Goal: Task Accomplishment & Management: Manage account settings

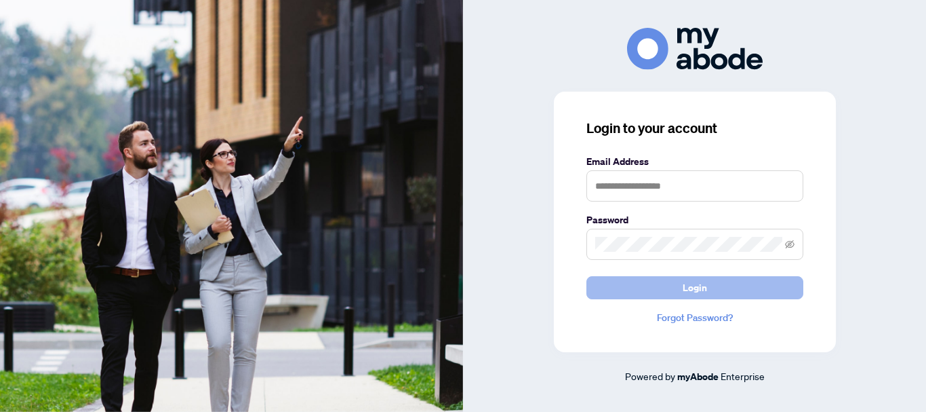
click at [707, 287] on button "Login" at bounding box center [694, 287] width 217 height 23
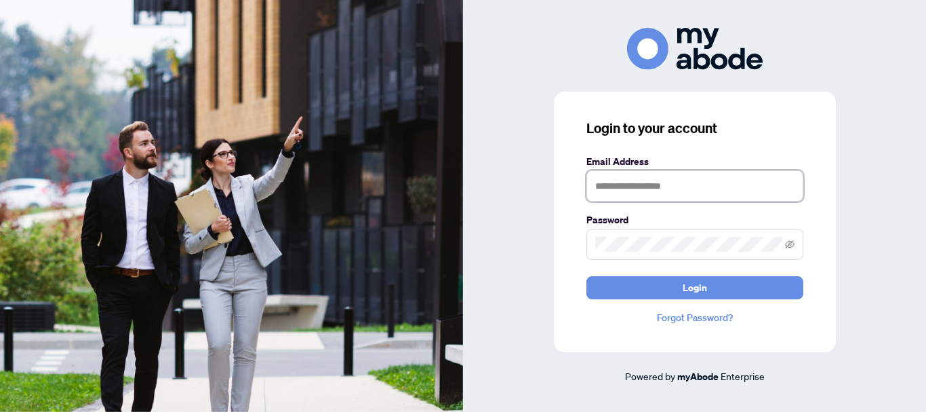
click at [641, 189] on input "text" at bounding box center [694, 185] width 217 height 31
type input "**********"
click at [791, 244] on icon "eye-invisible" at bounding box center [790, 244] width 3 height 3
click at [775, 338] on div "**********" at bounding box center [695, 222] width 282 height 260
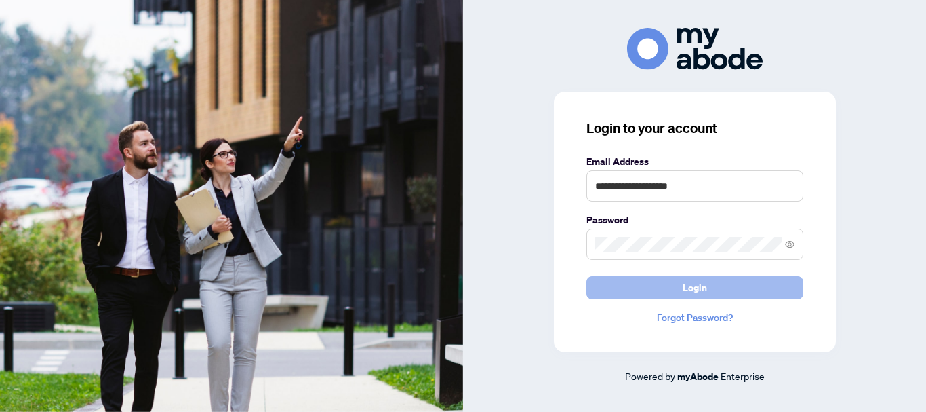
click at [694, 292] on span "Login" at bounding box center [695, 288] width 24 height 22
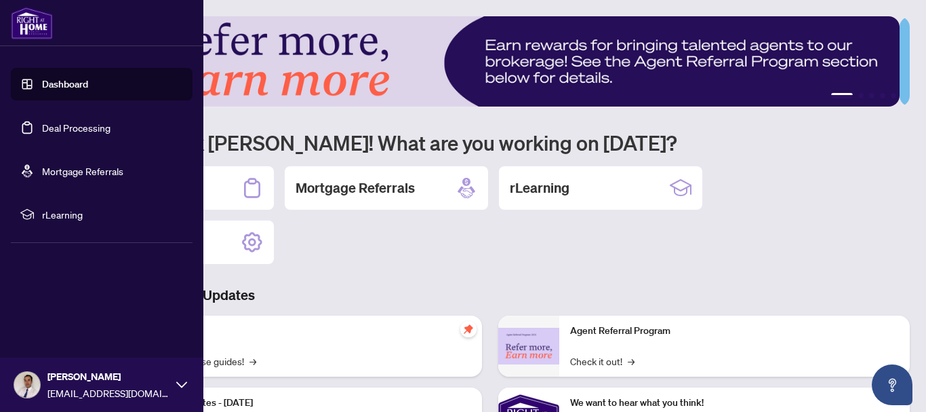
click at [42, 134] on link "Deal Processing" at bounding box center [76, 127] width 68 height 12
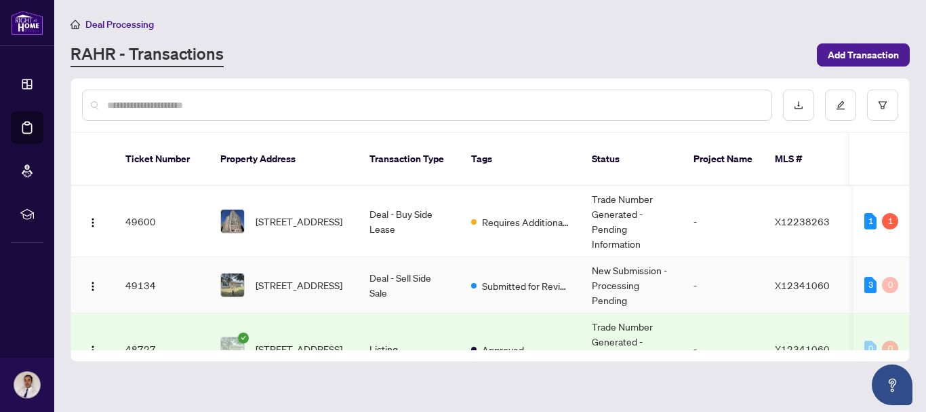
click at [358, 263] on td "[STREET_ADDRESS]" at bounding box center [284, 285] width 149 height 56
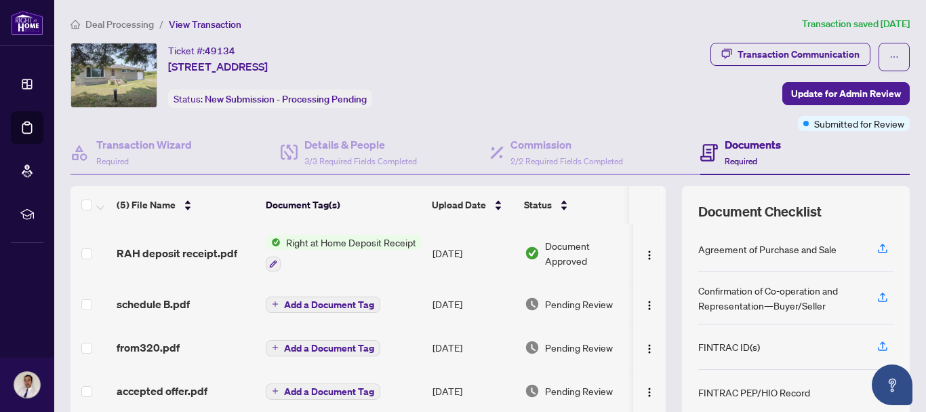
click at [347, 243] on span "Right at Home Deposit Receipt" at bounding box center [351, 242] width 141 height 15
click at [220, 252] on span "RAH deposit receipt.pdf" at bounding box center [177, 253] width 121 height 16
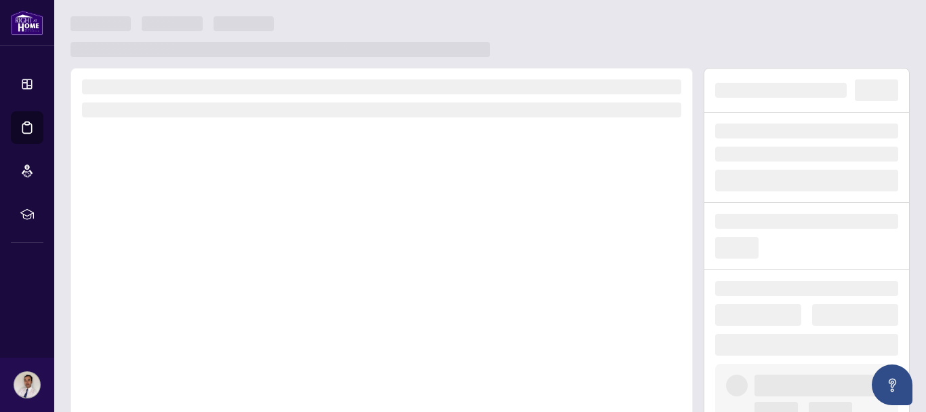
click at [220, 252] on div at bounding box center [382, 257] width 622 height 378
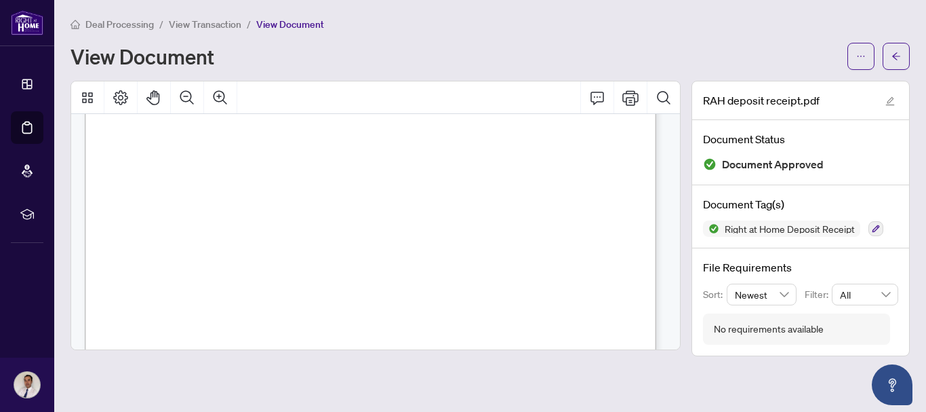
scroll to position [217, 0]
click at [634, 102] on icon "Print" at bounding box center [630, 97] width 16 height 16
click at [629, 98] on icon "Print" at bounding box center [630, 97] width 16 height 16
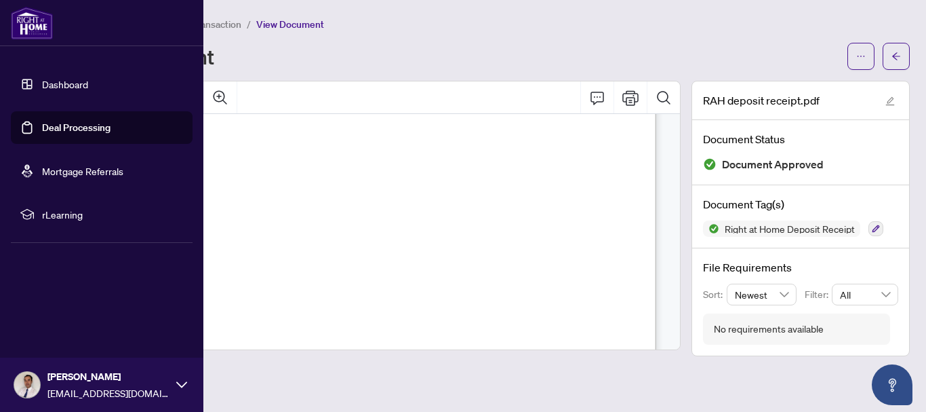
click at [58, 132] on link "Deal Processing" at bounding box center [76, 127] width 68 height 12
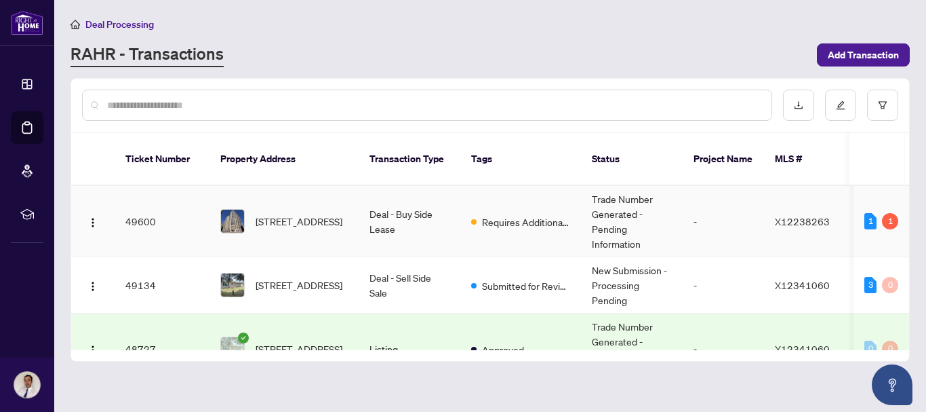
click at [432, 203] on td "Deal - Buy Side Lease" at bounding box center [410, 221] width 102 height 71
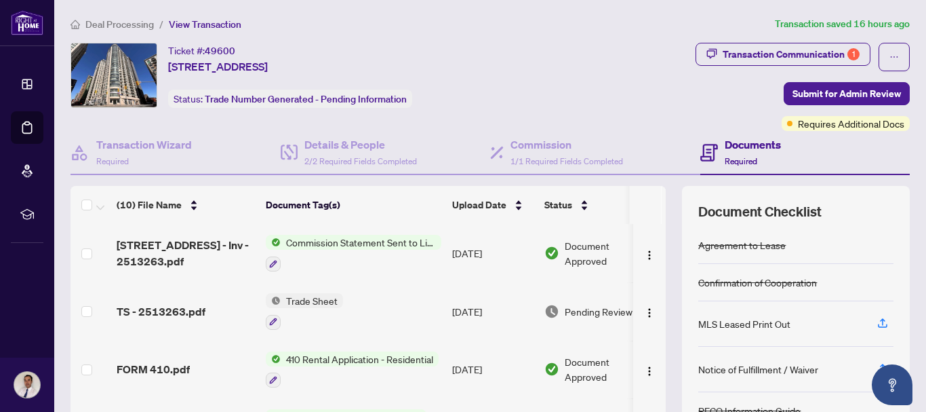
click at [364, 243] on span "Commission Statement Sent to Listing Brokerage" at bounding box center [361, 242] width 161 height 15
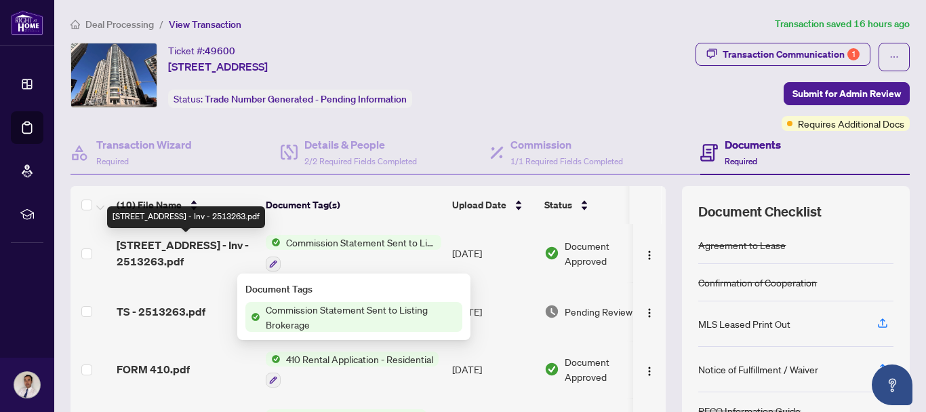
click at [200, 250] on span "[STREET_ADDRESS] - Inv - 2513263.pdf" at bounding box center [186, 253] width 138 height 33
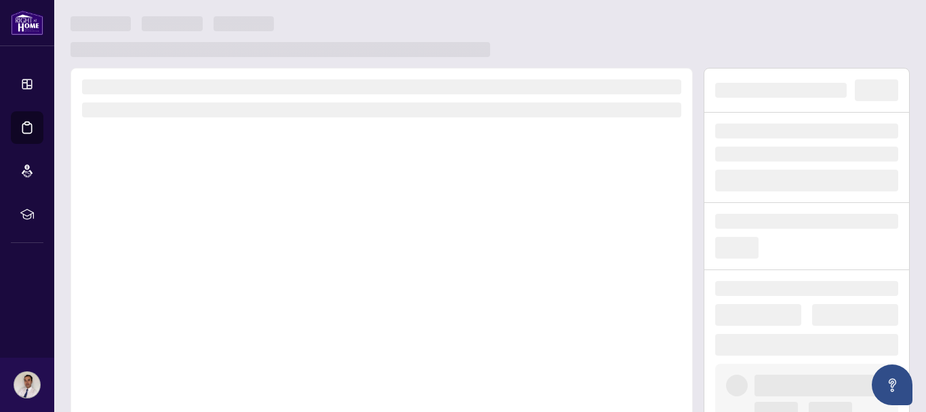
click at [200, 250] on div at bounding box center [382, 257] width 622 height 378
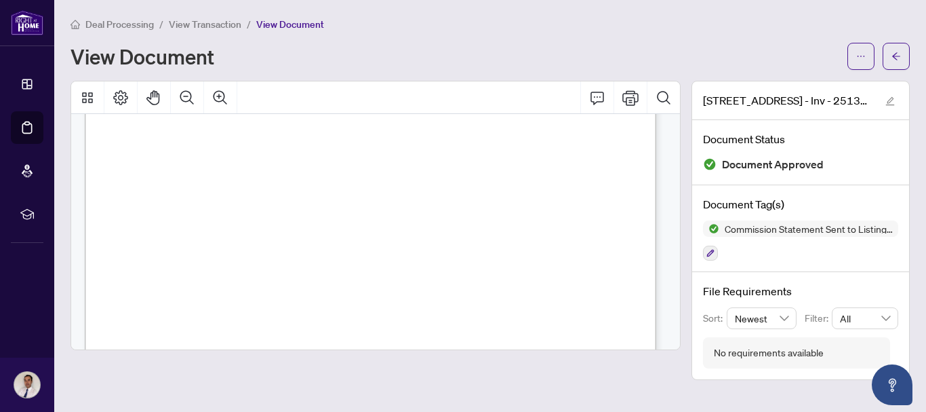
scroll to position [117, 0]
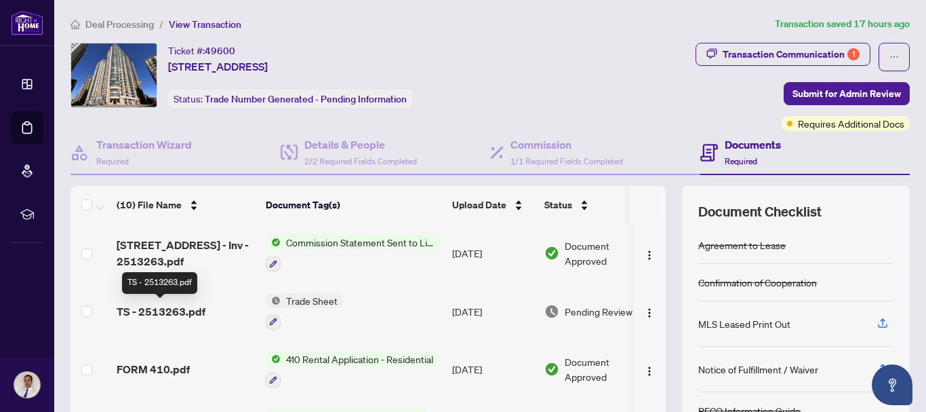
click at [191, 310] on span "TS - 2513263.pdf" at bounding box center [161, 311] width 89 height 16
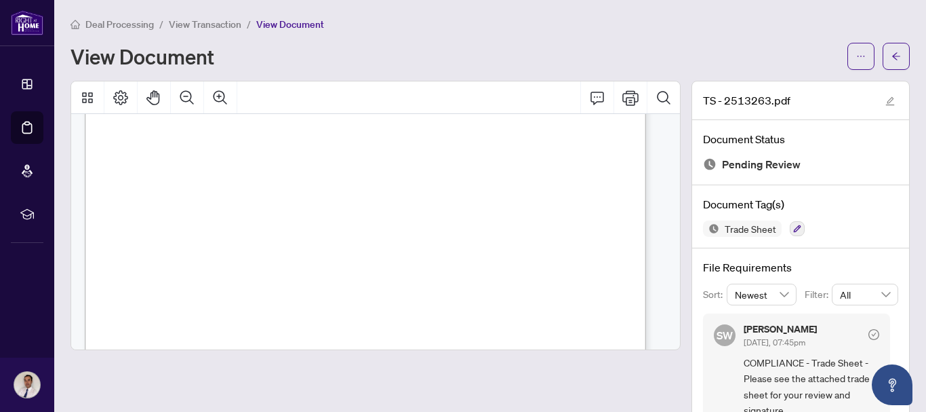
scroll to position [298, 0]
click at [624, 96] on icon "Print" at bounding box center [630, 97] width 16 height 16
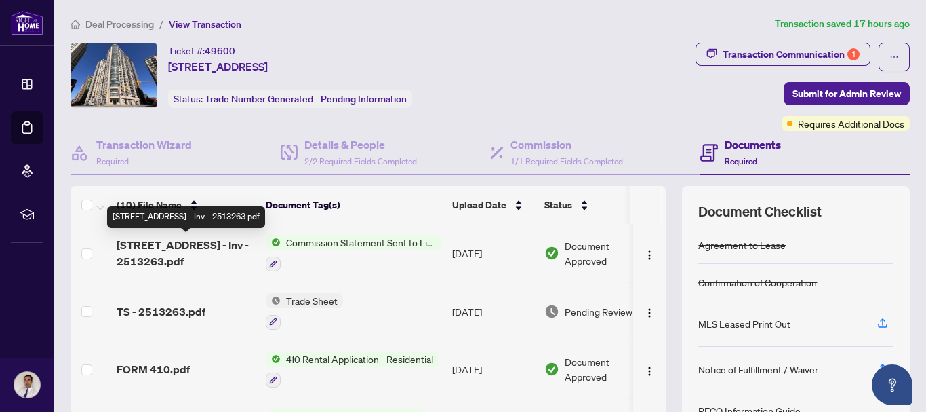
click at [220, 249] on span "[STREET_ADDRESS] - Inv - 2513263.pdf" at bounding box center [186, 253] width 138 height 33
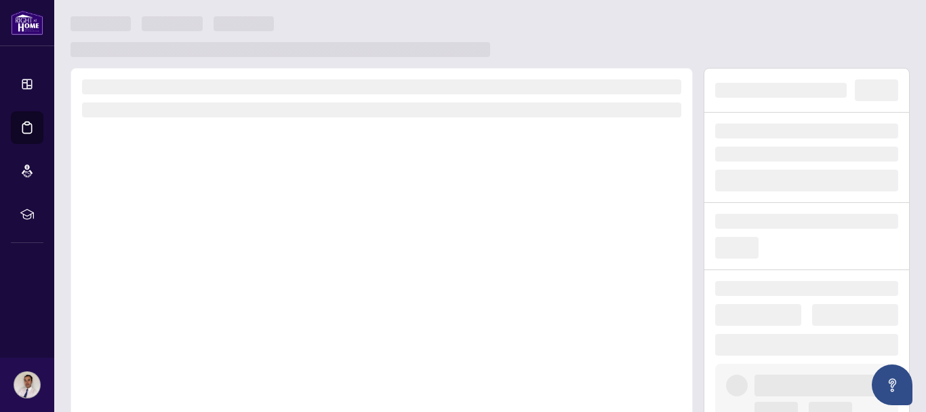
click at [220, 249] on div at bounding box center [382, 257] width 622 height 378
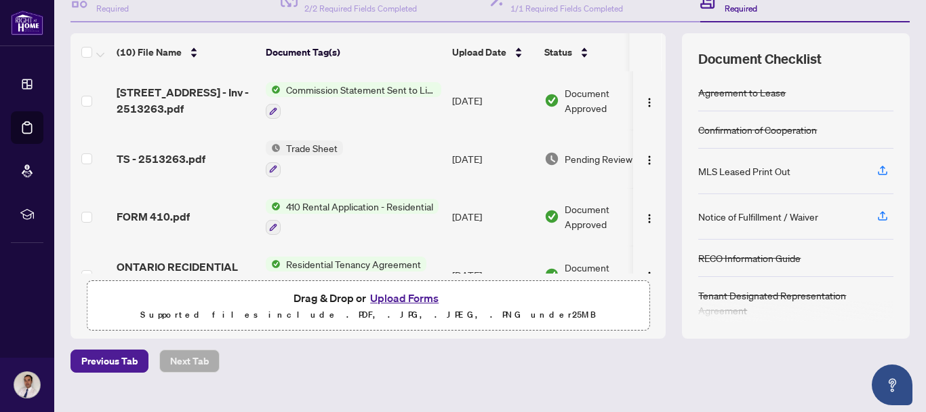
scroll to position [154, 0]
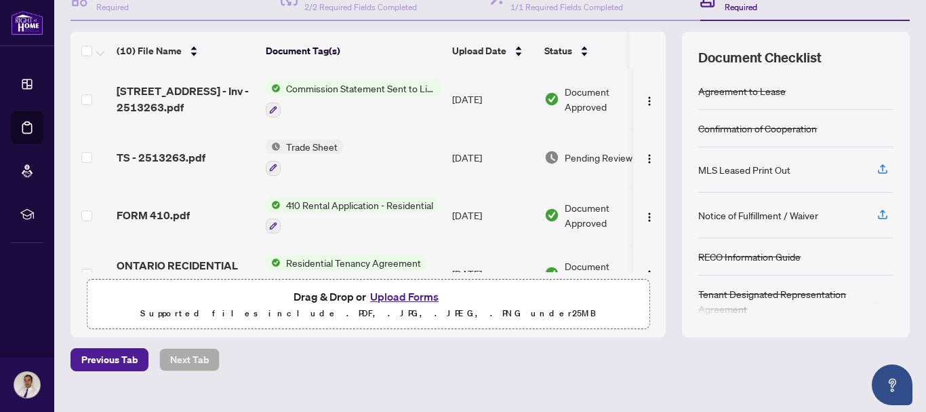
click at [403, 298] on button "Upload Forms" at bounding box center [404, 296] width 77 height 18
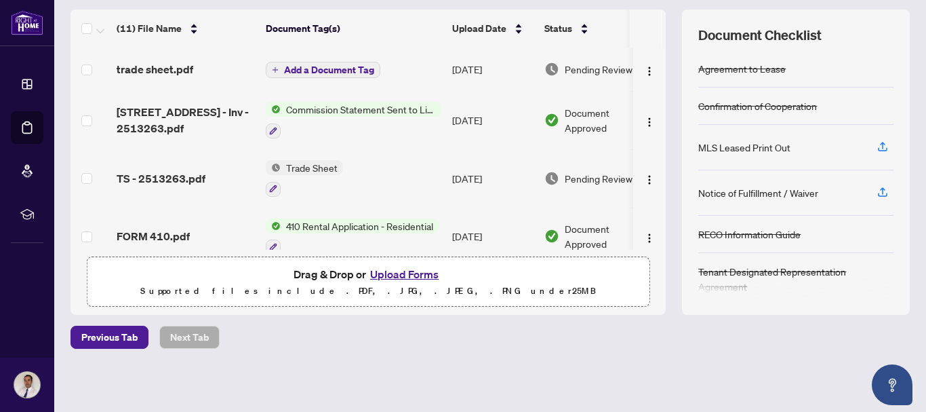
scroll to position [0, 0]
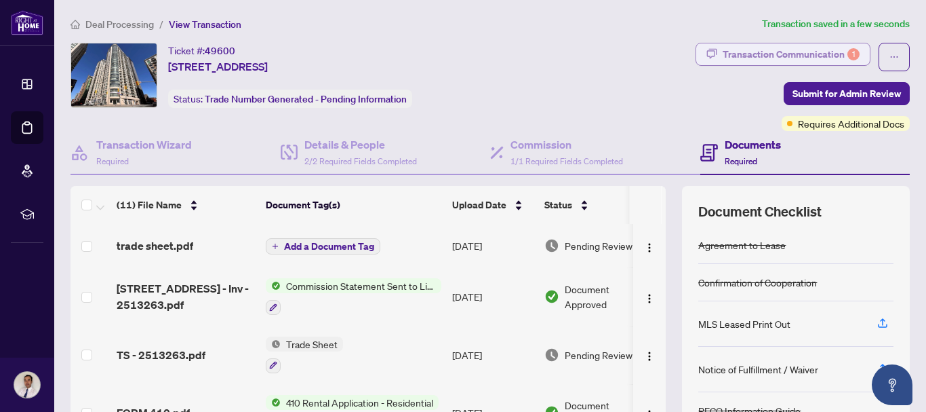
click at [734, 58] on div "Transaction Communication 1" at bounding box center [791, 54] width 137 height 22
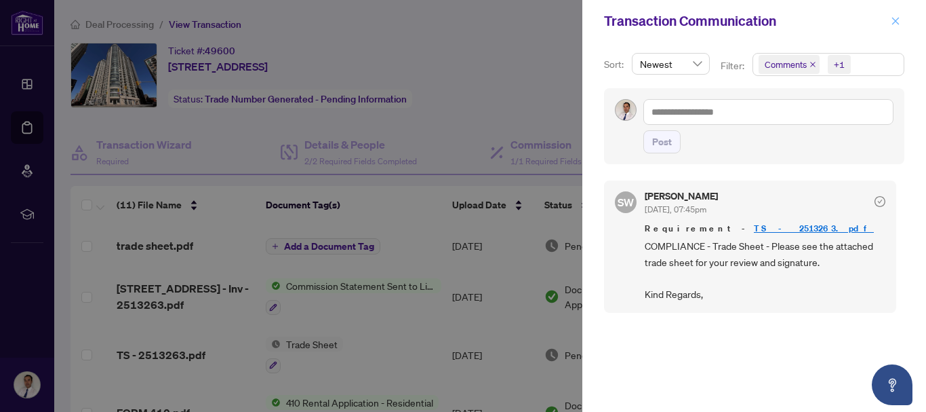
click at [894, 18] on icon "close" at bounding box center [895, 20] width 9 height 9
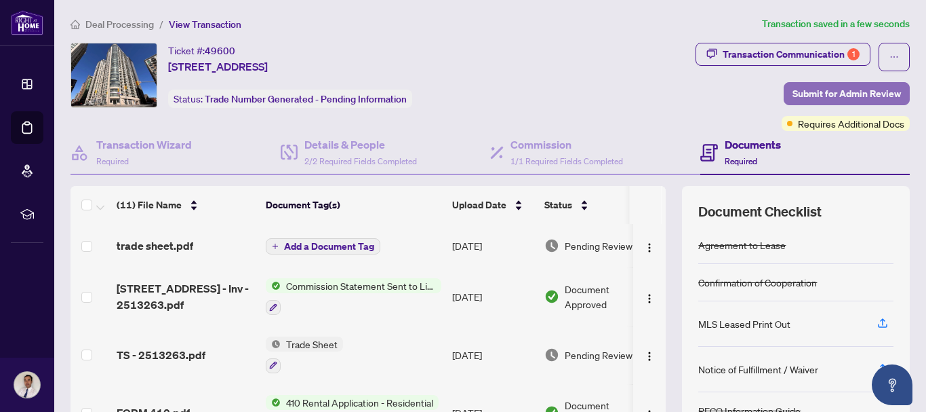
click at [826, 93] on span "Submit for Admin Review" at bounding box center [847, 94] width 108 height 22
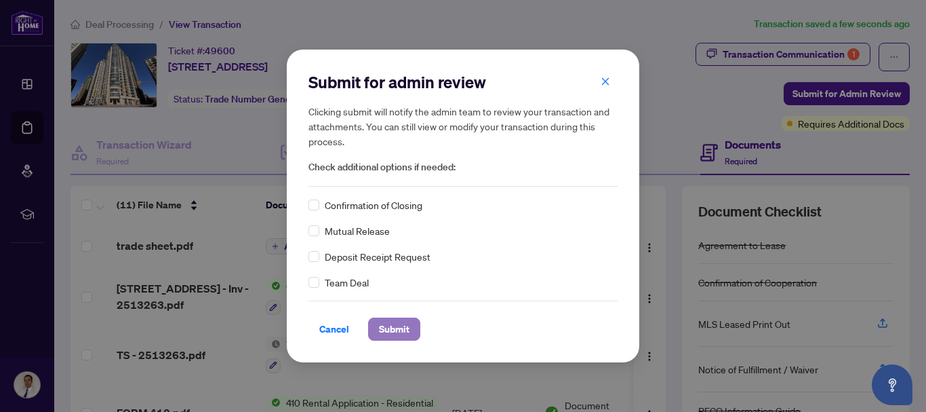
click at [400, 327] on span "Submit" at bounding box center [394, 329] width 31 height 22
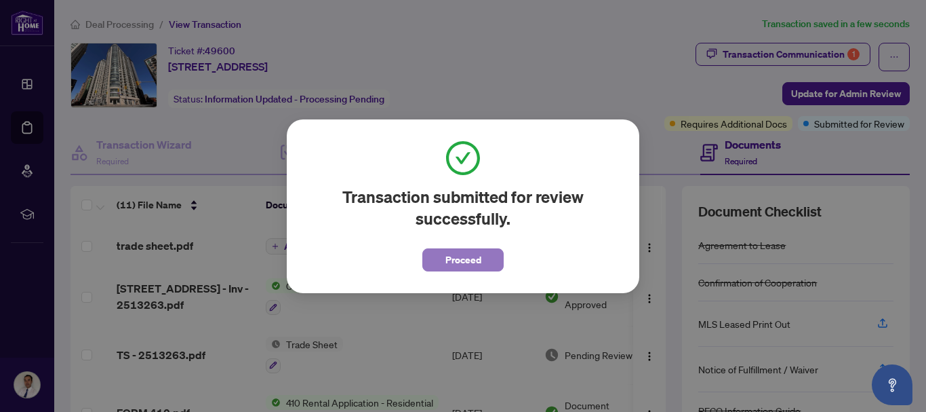
click at [458, 258] on span "Proceed" at bounding box center [463, 260] width 36 height 22
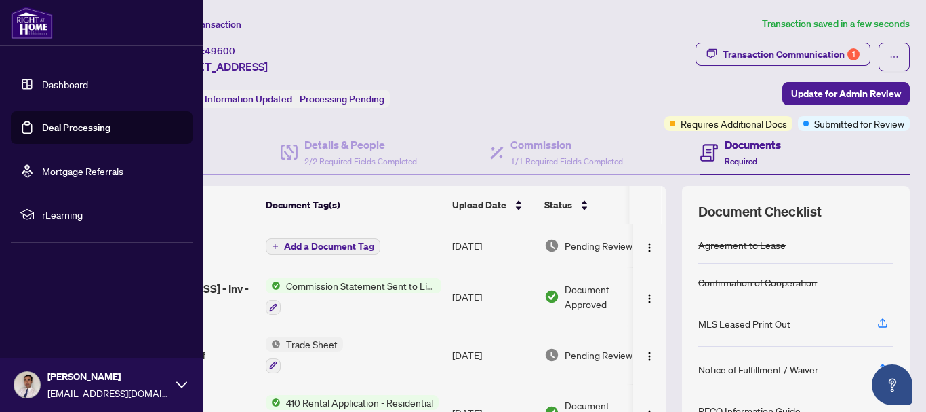
click at [48, 123] on link "Deal Processing" at bounding box center [76, 127] width 68 height 12
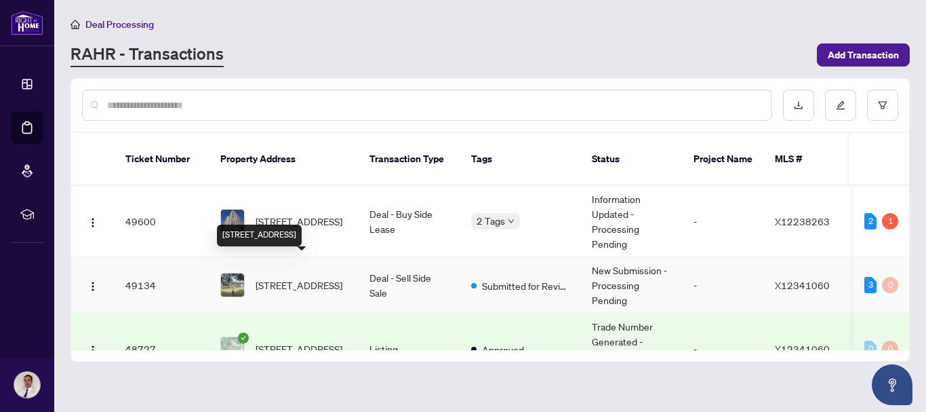
click at [304, 277] on span "[STREET_ADDRESS]" at bounding box center [299, 284] width 87 height 15
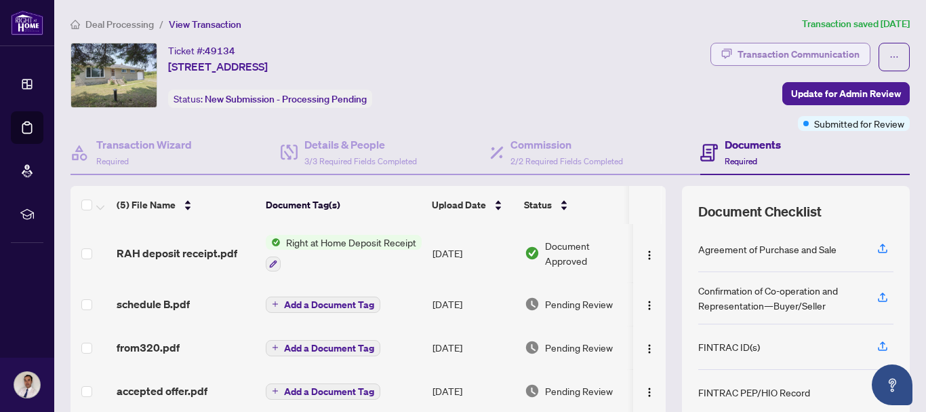
click at [804, 47] on div "Transaction Communication" at bounding box center [799, 54] width 122 height 22
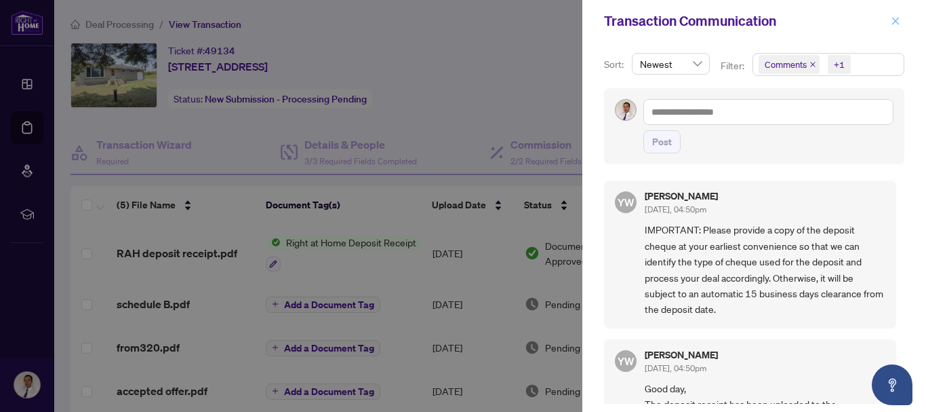
click at [898, 20] on icon "close" at bounding box center [895, 20] width 9 height 9
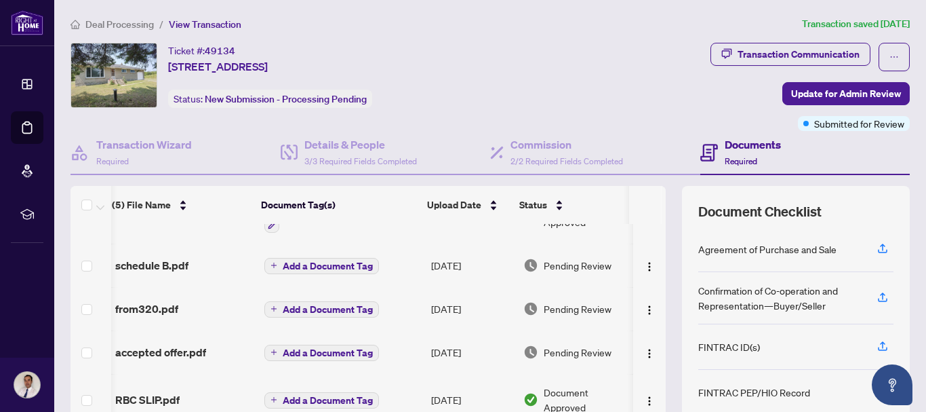
scroll to position [176, 0]
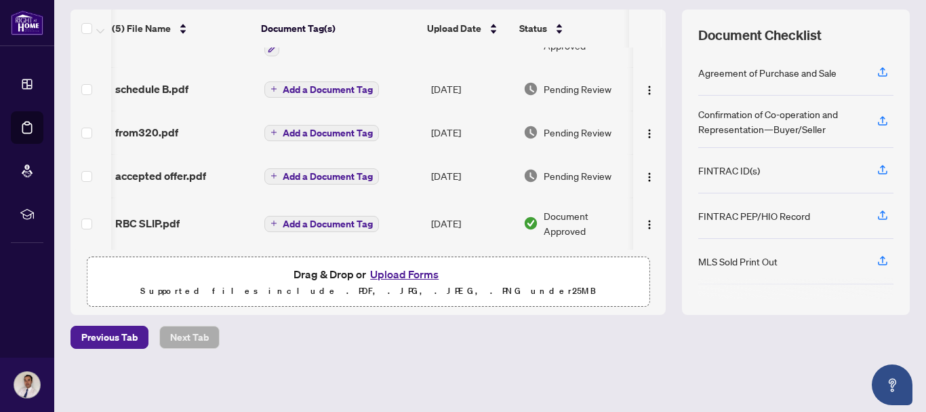
click at [405, 273] on button "Upload Forms" at bounding box center [404, 274] width 77 height 18
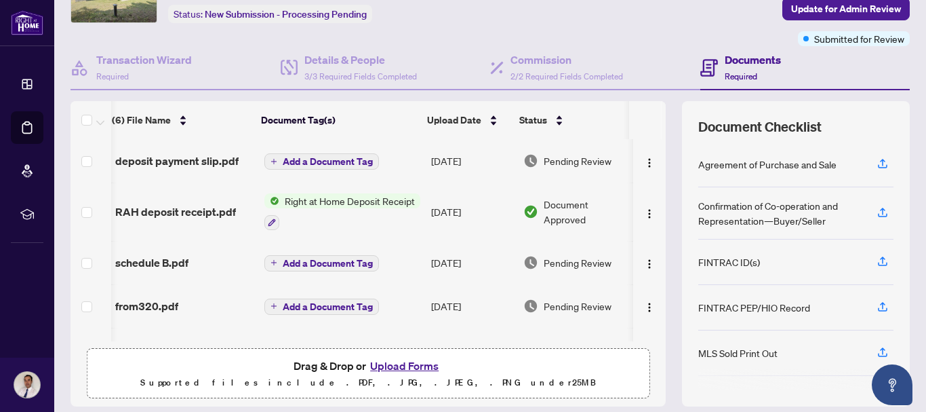
scroll to position [0, 0]
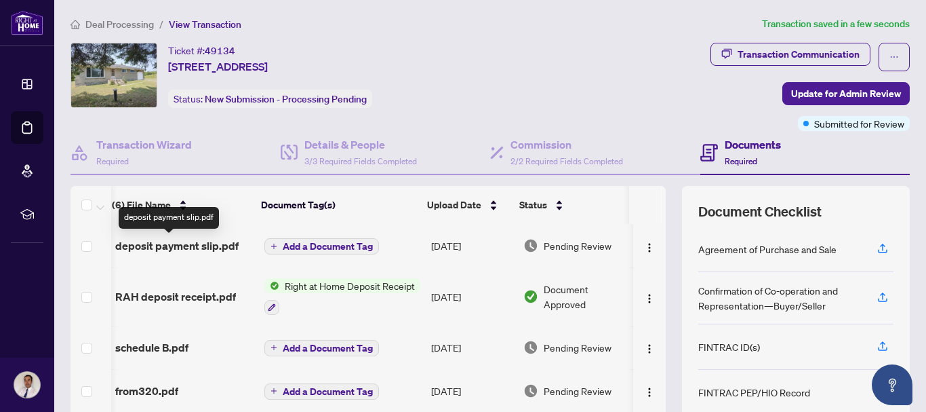
click at [198, 246] on span "deposit payment slip.pdf" at bounding box center [176, 245] width 123 height 16
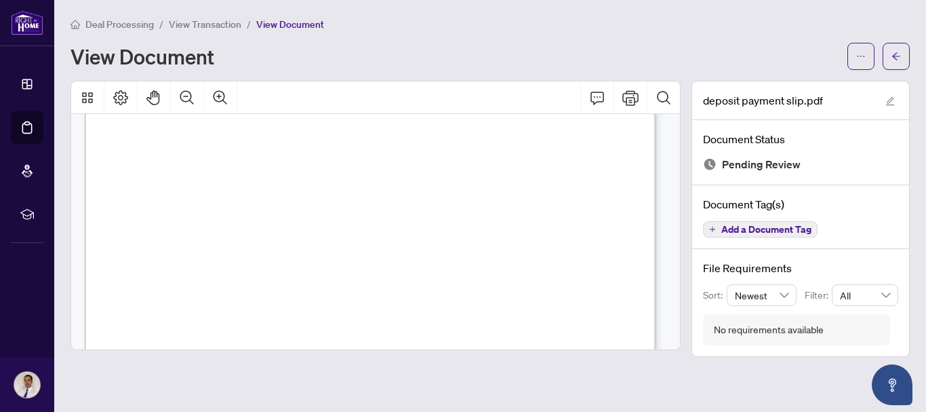
scroll to position [420, 0]
click at [570, 231] on div "Page 1" at bounding box center [490, 281] width 810 height 1146
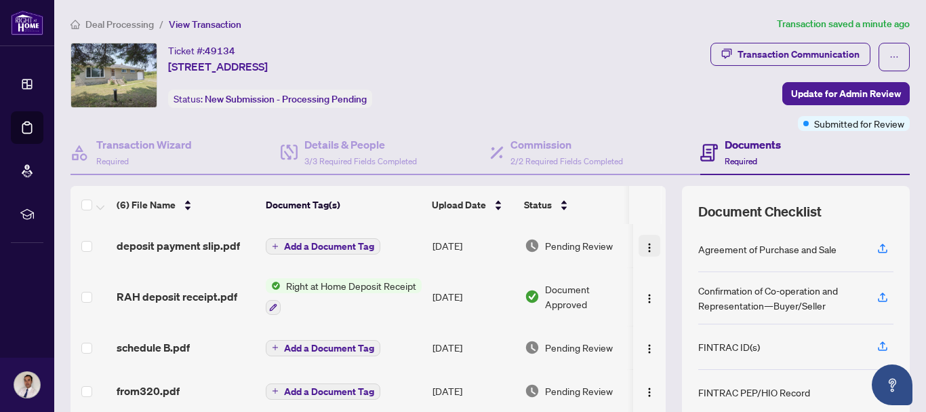
click at [644, 250] on img "button" at bounding box center [649, 247] width 11 height 11
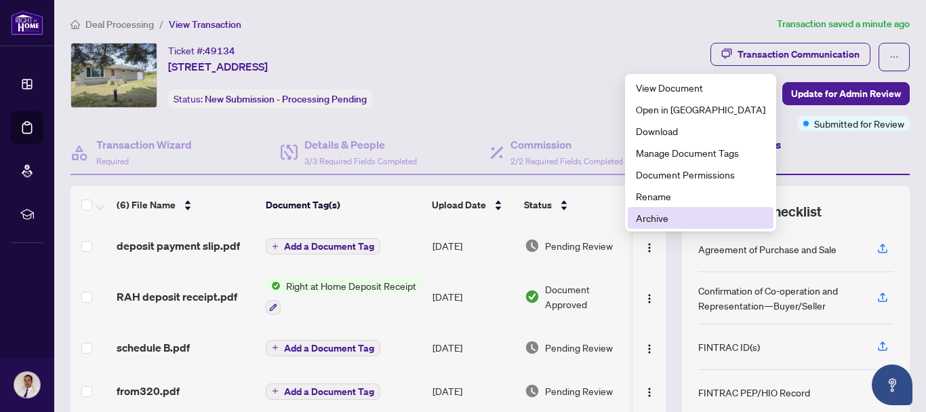
click at [651, 224] on span "Archive" at bounding box center [700, 217] width 129 height 15
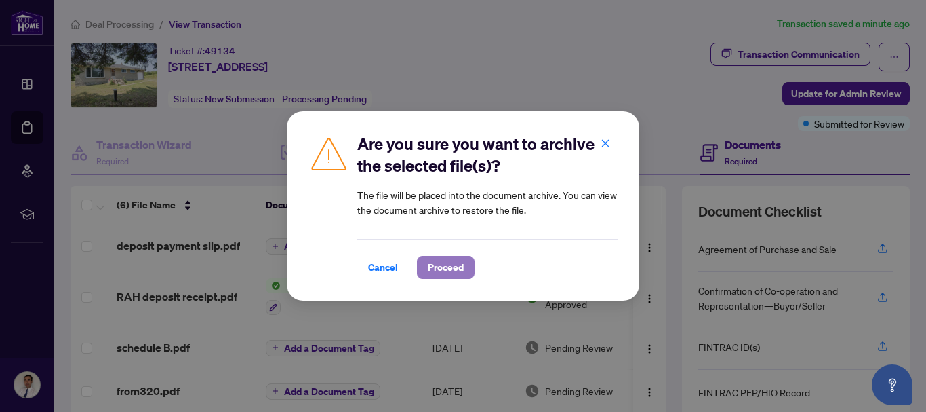
click at [459, 270] on span "Proceed" at bounding box center [446, 267] width 36 height 22
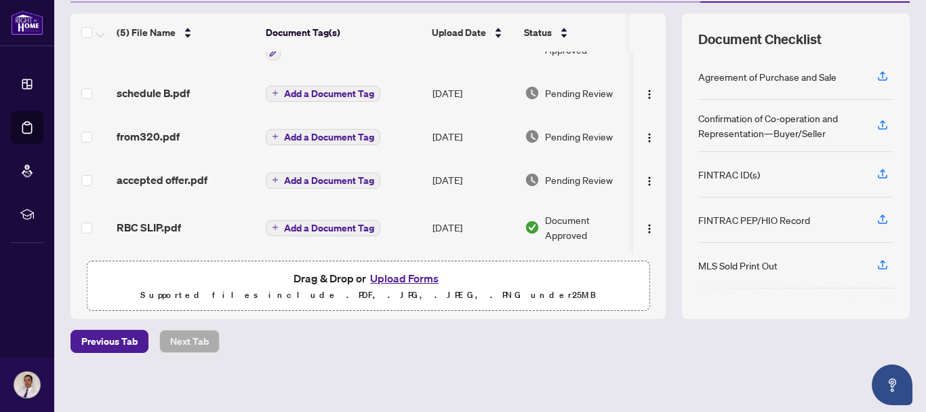
scroll to position [172, 0]
click at [405, 279] on button "Upload Forms" at bounding box center [404, 279] width 77 height 18
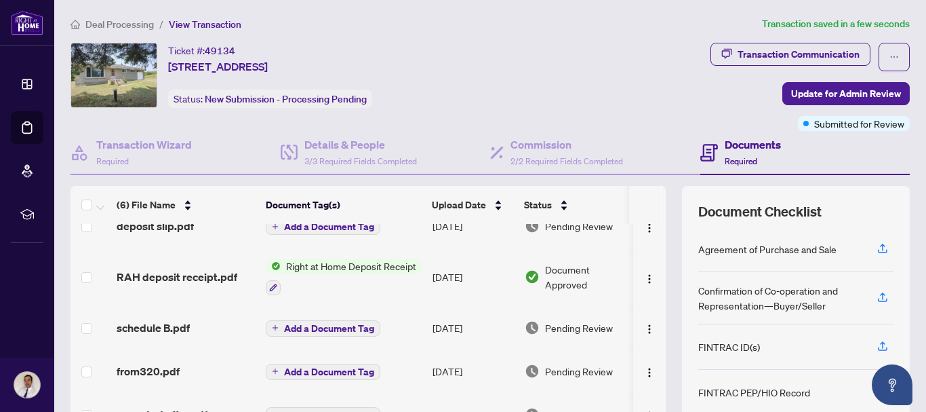
scroll to position [0, 0]
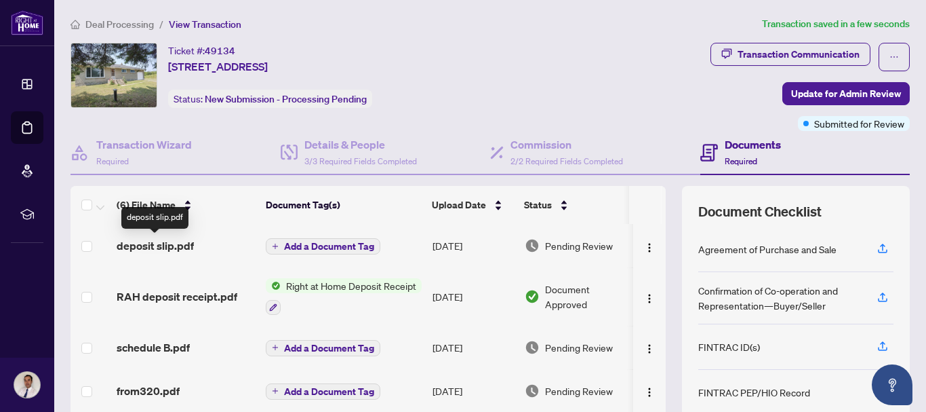
click at [162, 248] on span "deposit slip.pdf" at bounding box center [155, 245] width 77 height 16
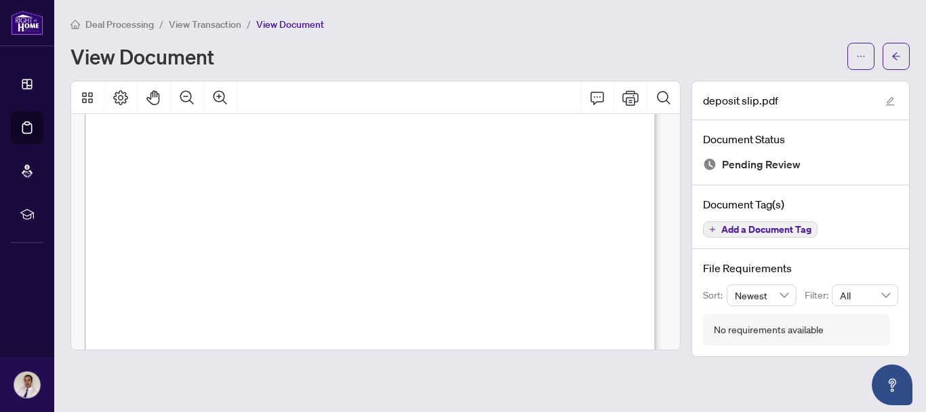
scroll to position [570, 0]
click at [622, 59] on div "View Document" at bounding box center [455, 56] width 769 height 22
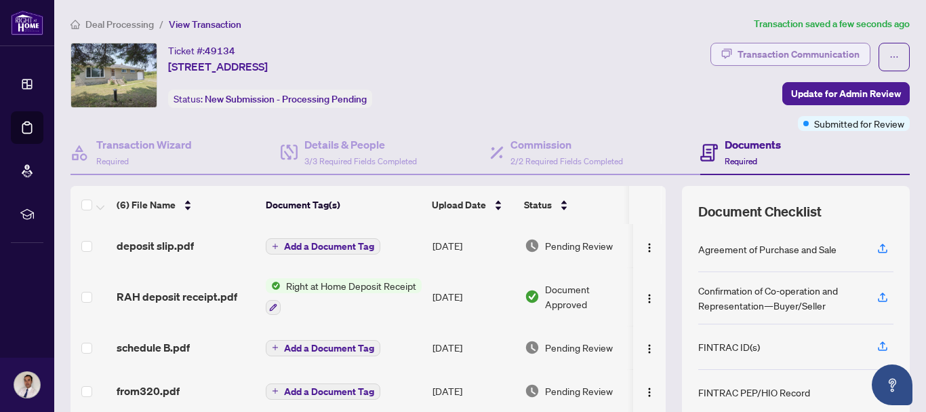
click at [787, 49] on div "Transaction Communication" at bounding box center [799, 54] width 122 height 22
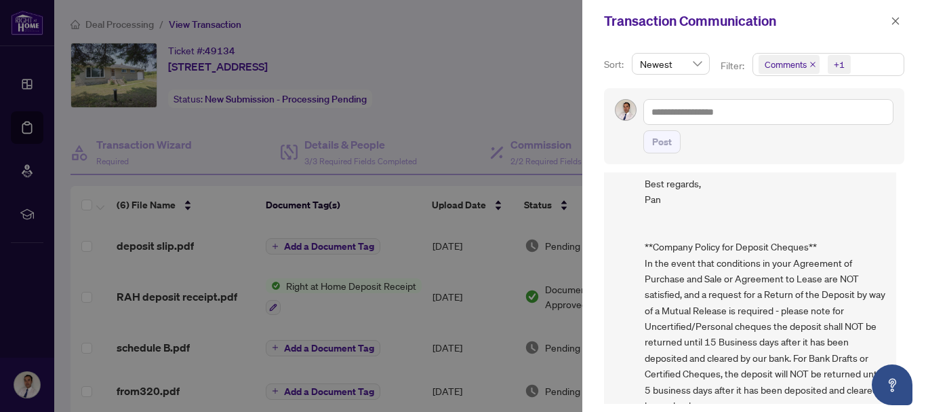
scroll to position [352, 0]
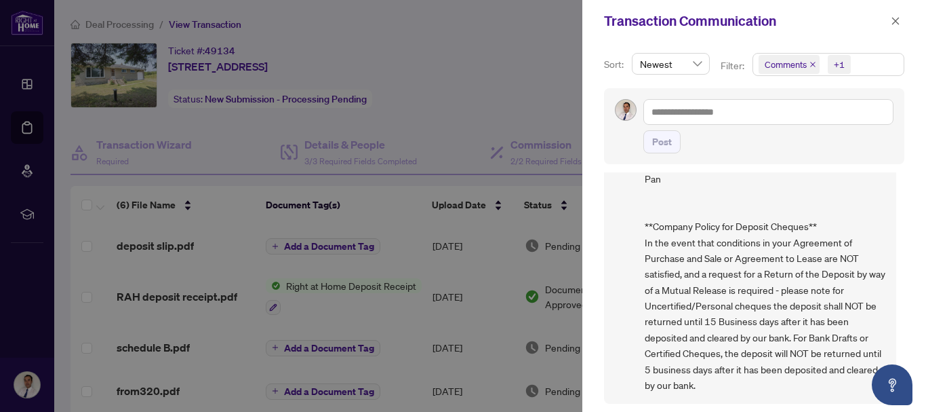
click at [530, 87] on div at bounding box center [463, 206] width 926 height 412
click at [892, 24] on icon "close" at bounding box center [895, 20] width 9 height 9
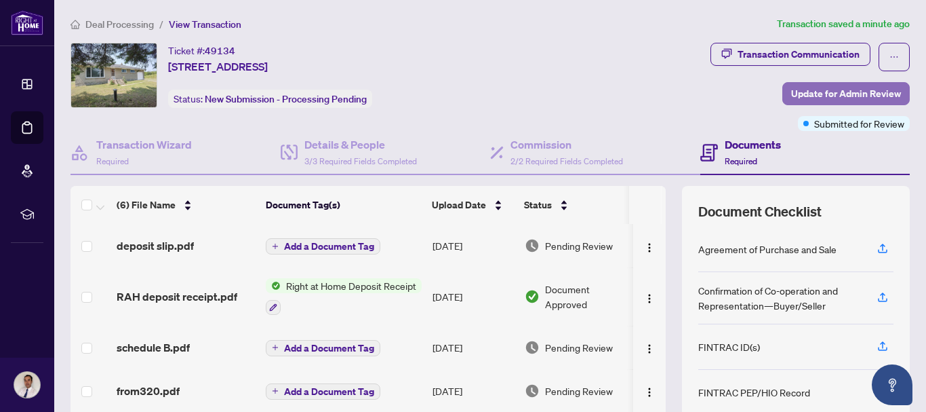
click at [825, 95] on span "Update for Admin Review" at bounding box center [846, 94] width 110 height 22
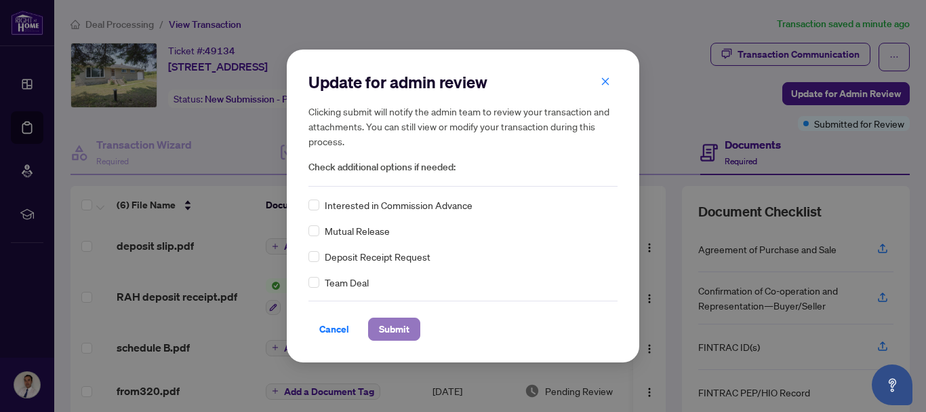
click at [388, 330] on span "Submit" at bounding box center [394, 329] width 31 height 22
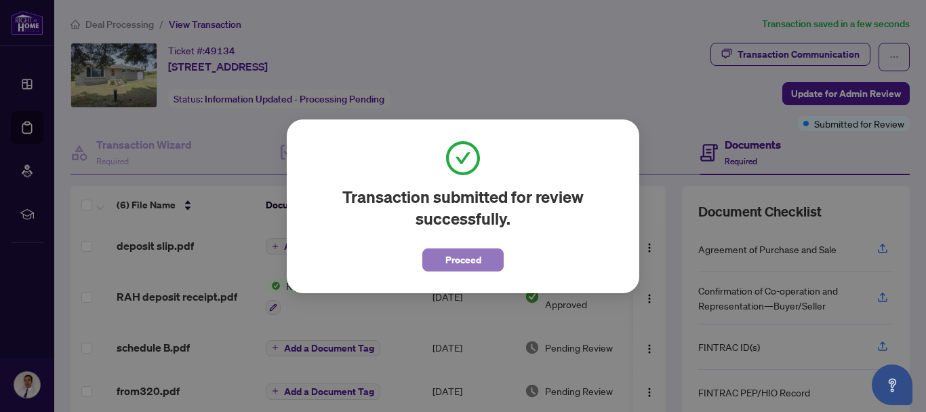
click at [471, 261] on span "Proceed" at bounding box center [463, 260] width 36 height 22
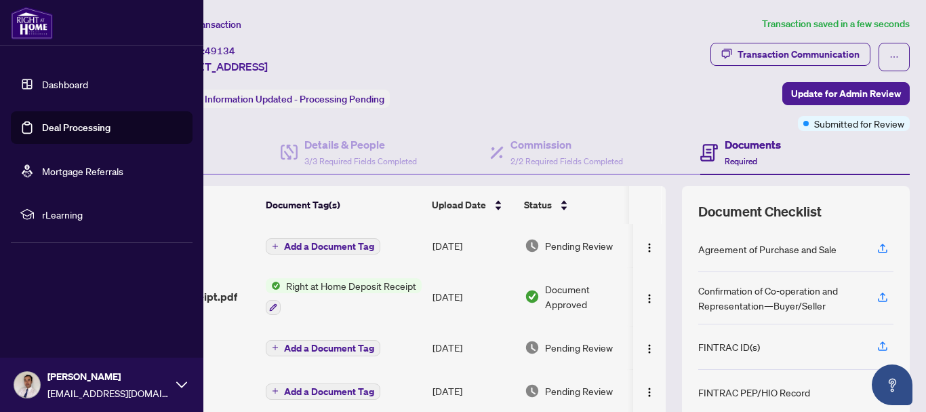
click at [49, 127] on link "Deal Processing" at bounding box center [76, 127] width 68 height 12
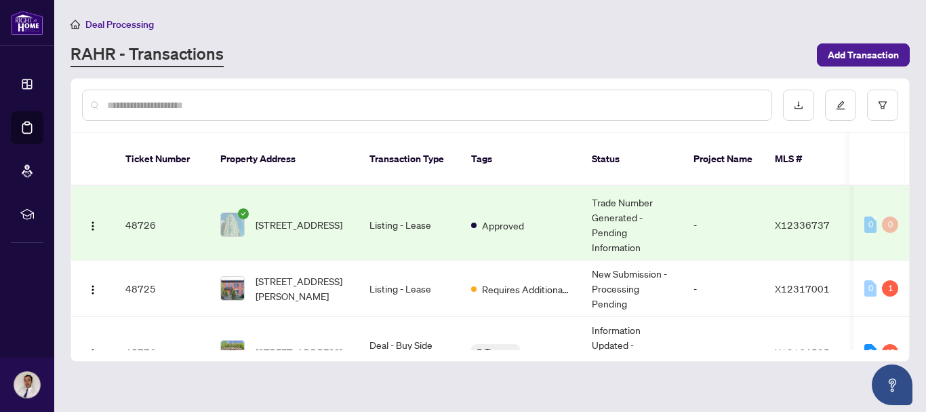
scroll to position [219, 0]
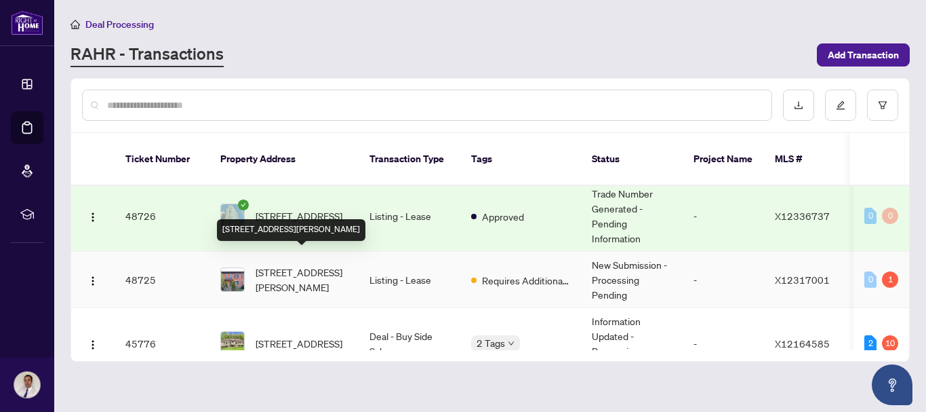
click at [297, 276] on span "[STREET_ADDRESS][PERSON_NAME]" at bounding box center [302, 279] width 92 height 30
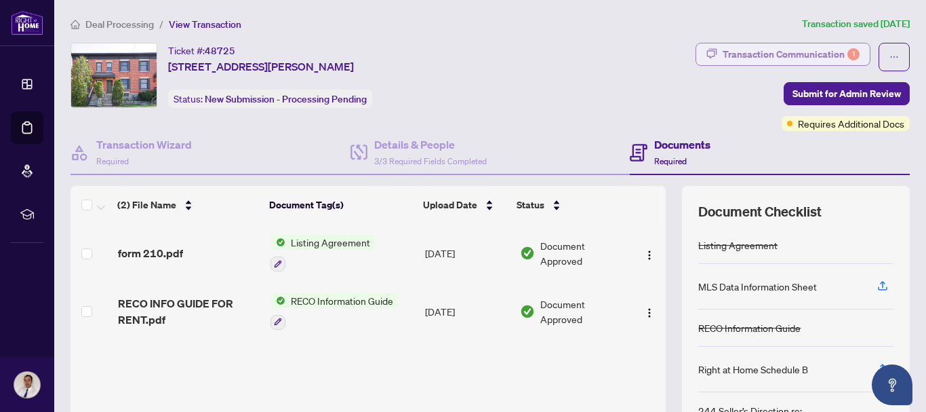
click at [730, 56] on div "Transaction Communication 1" at bounding box center [791, 54] width 137 height 22
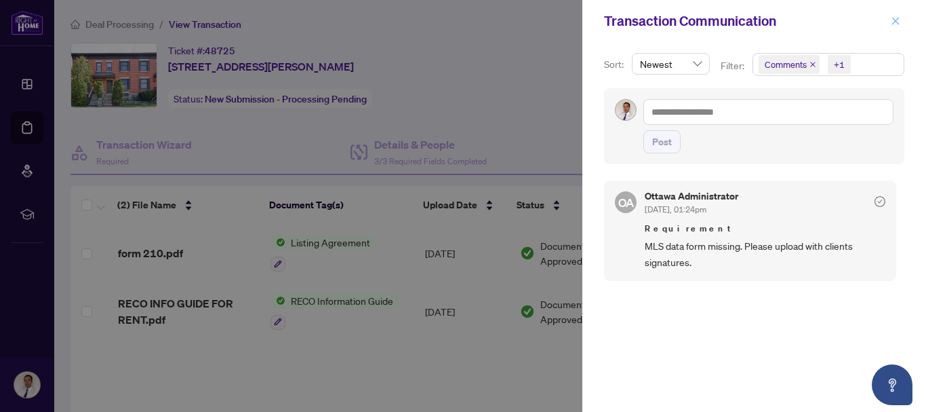
click at [895, 22] on icon "close" at bounding box center [895, 20] width 7 height 7
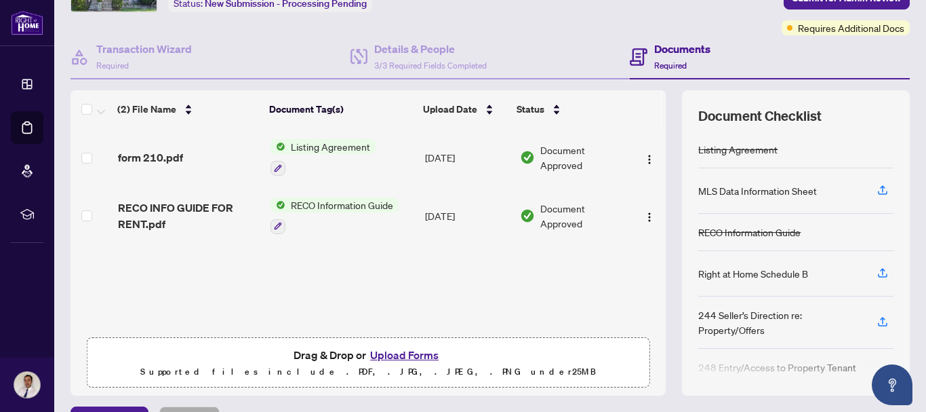
scroll to position [176, 0]
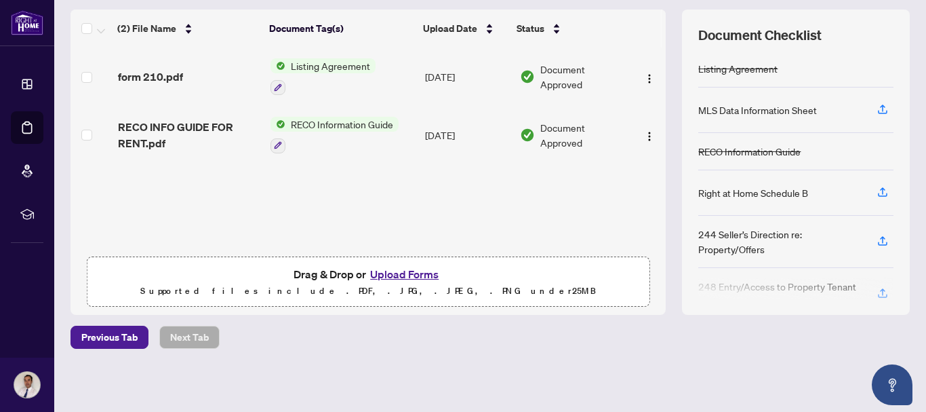
click at [399, 271] on button "Upload Forms" at bounding box center [404, 274] width 77 height 18
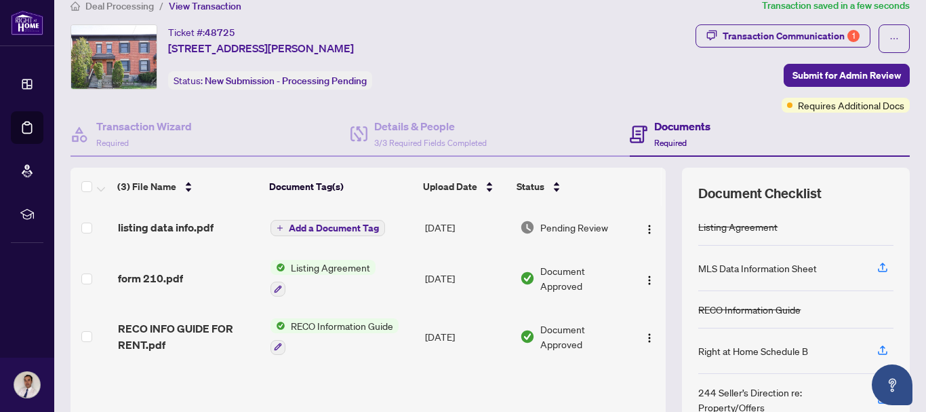
scroll to position [0, 0]
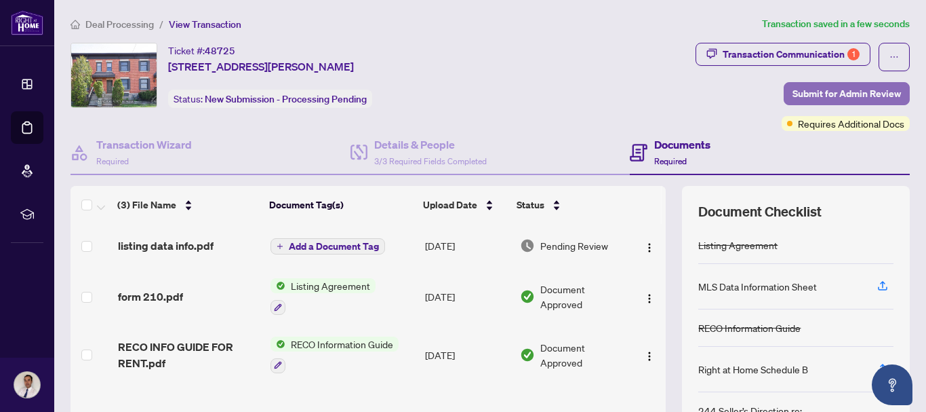
click at [823, 94] on span "Submit for Admin Review" at bounding box center [847, 94] width 108 height 22
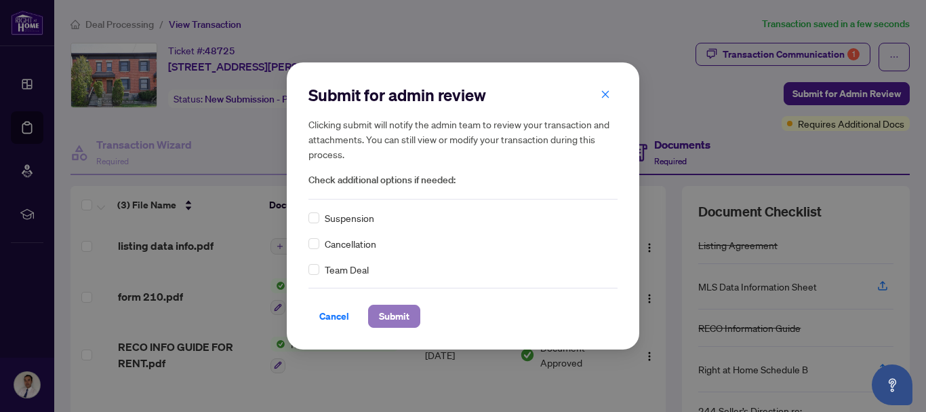
click at [394, 318] on span "Submit" at bounding box center [394, 316] width 31 height 22
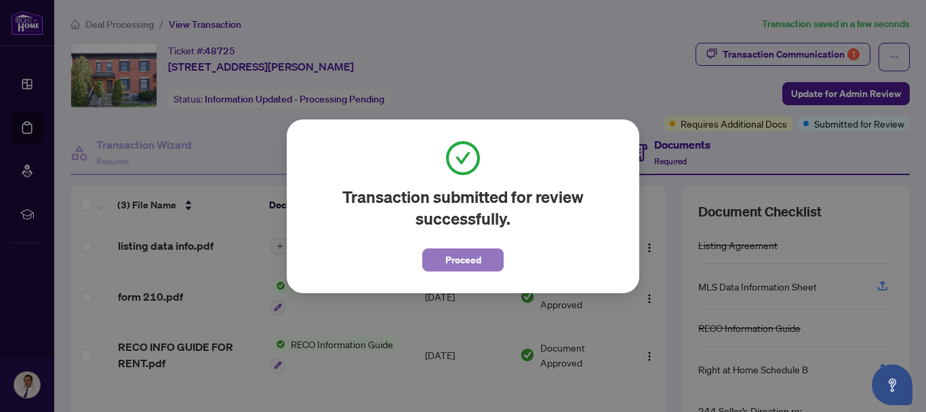
click at [476, 258] on span "Proceed" at bounding box center [463, 260] width 36 height 22
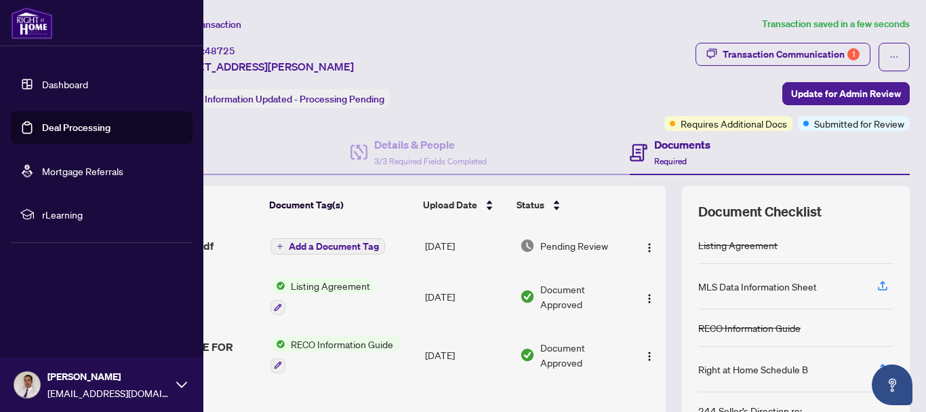
click at [42, 130] on link "Deal Processing" at bounding box center [76, 127] width 68 height 12
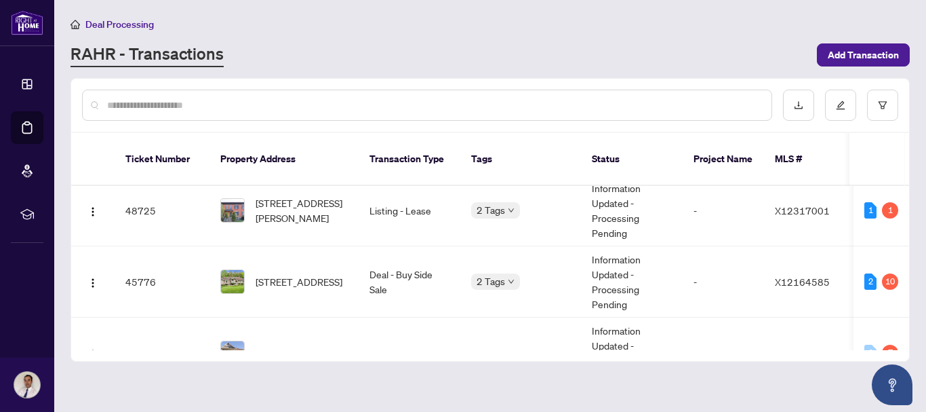
scroll to position [302, 0]
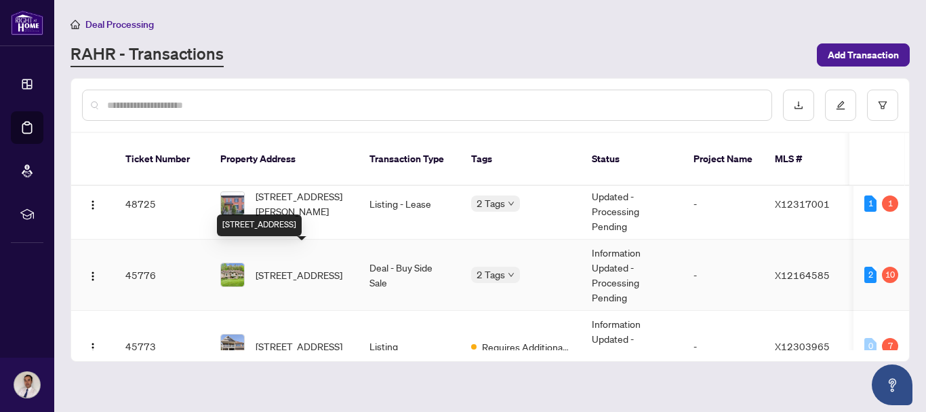
click at [275, 267] on span "[STREET_ADDRESS]" at bounding box center [299, 274] width 87 height 15
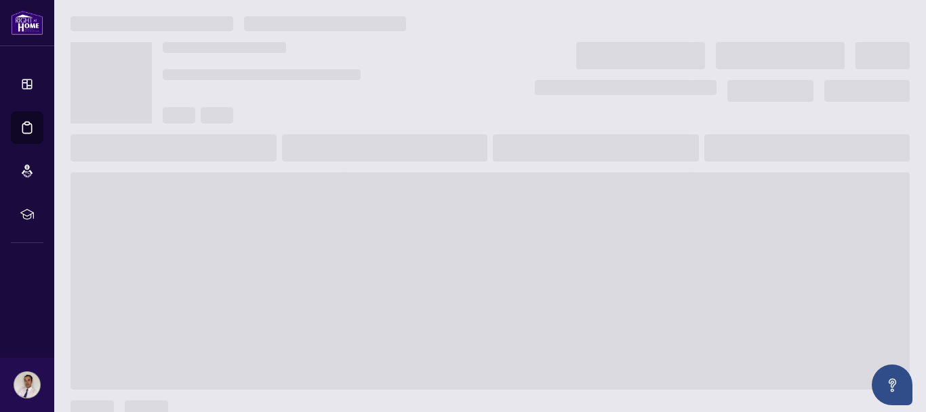
click at [275, 252] on span at bounding box center [490, 280] width 839 height 217
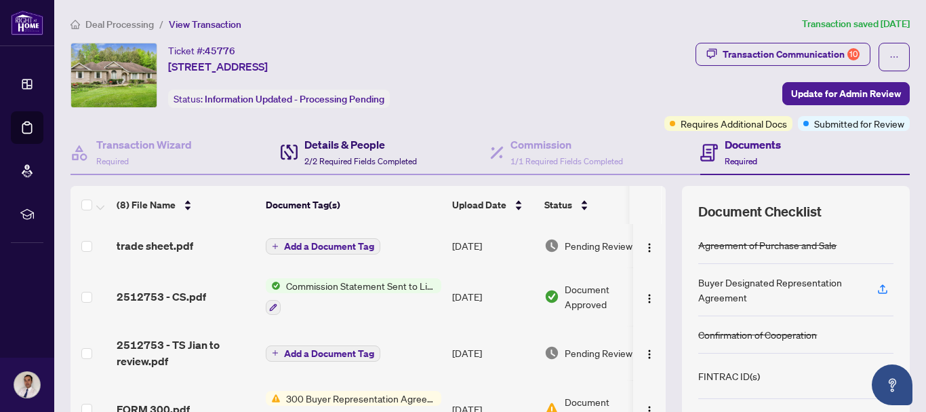
click at [360, 151] on h4 "Details & People" at bounding box center [360, 144] width 113 height 16
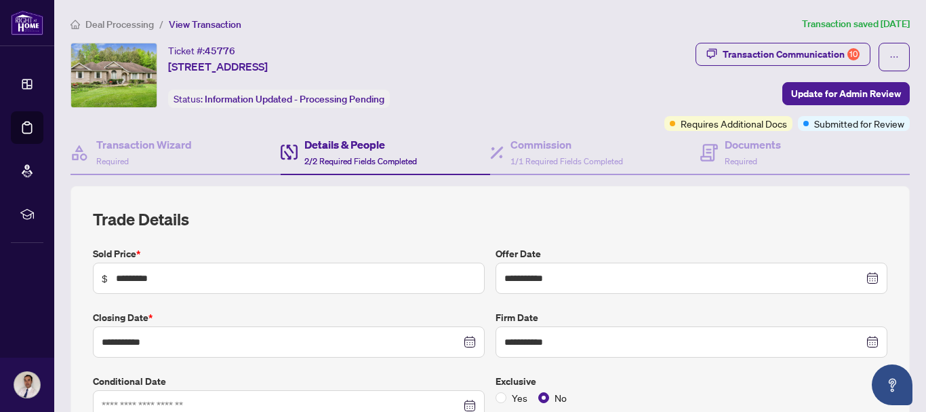
type input "**********"
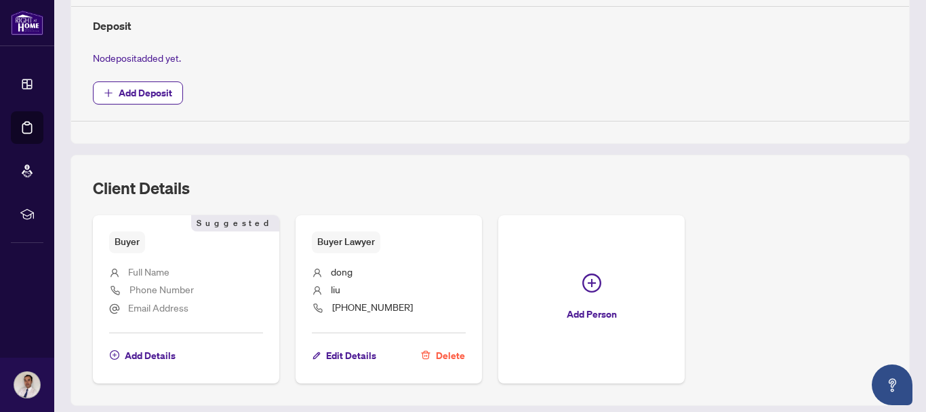
scroll to position [506, 0]
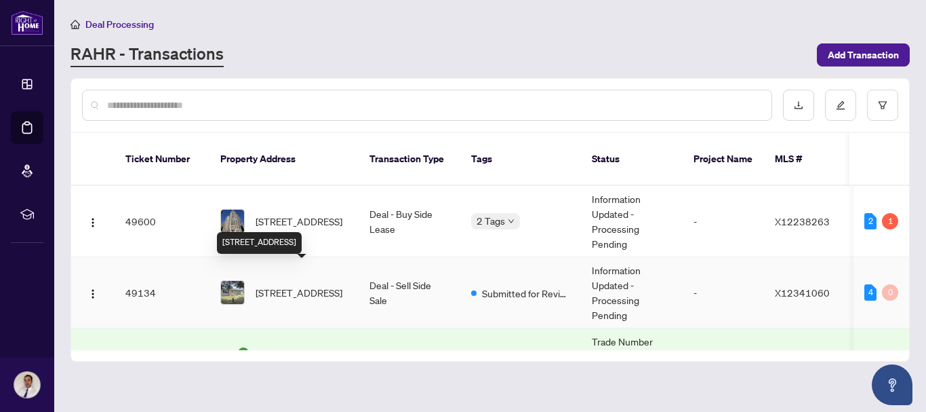
click at [302, 285] on span "[STREET_ADDRESS]" at bounding box center [299, 292] width 87 height 15
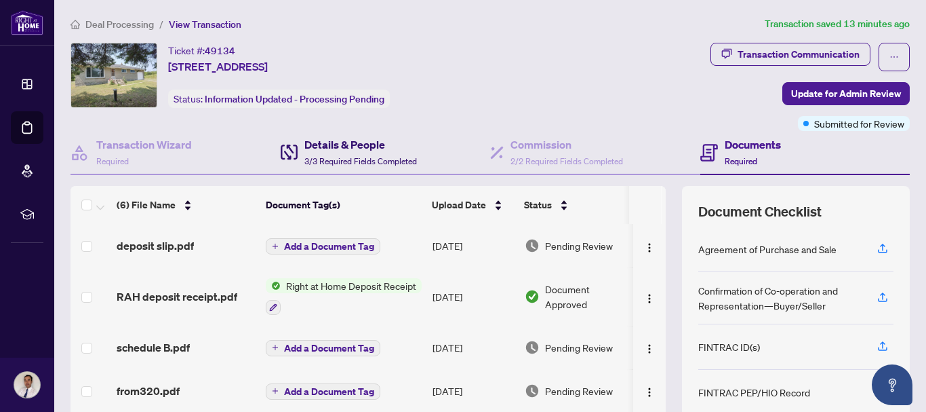
click at [338, 153] on div "Details & People 3/3 Required Fields Completed" at bounding box center [360, 152] width 113 height 32
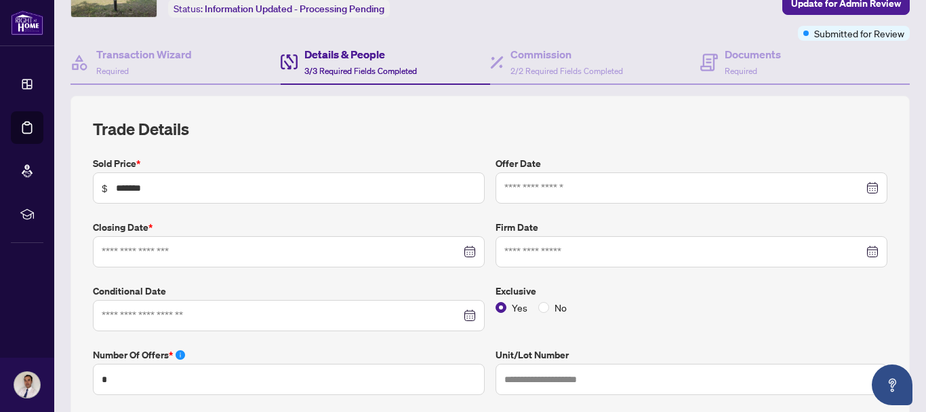
type input "**********"
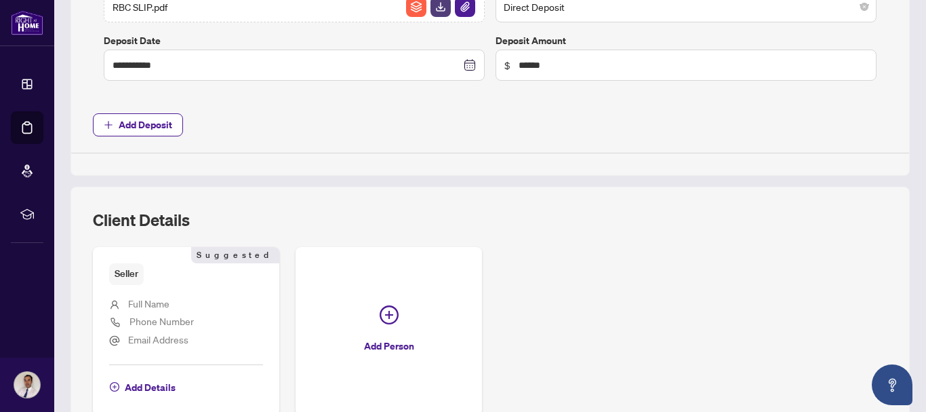
scroll to position [706, 0]
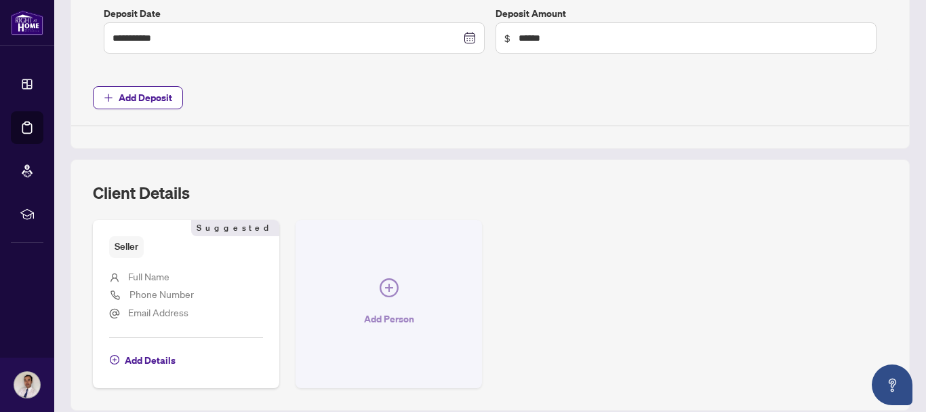
click at [383, 290] on icon "plus-circle" at bounding box center [389, 287] width 19 height 19
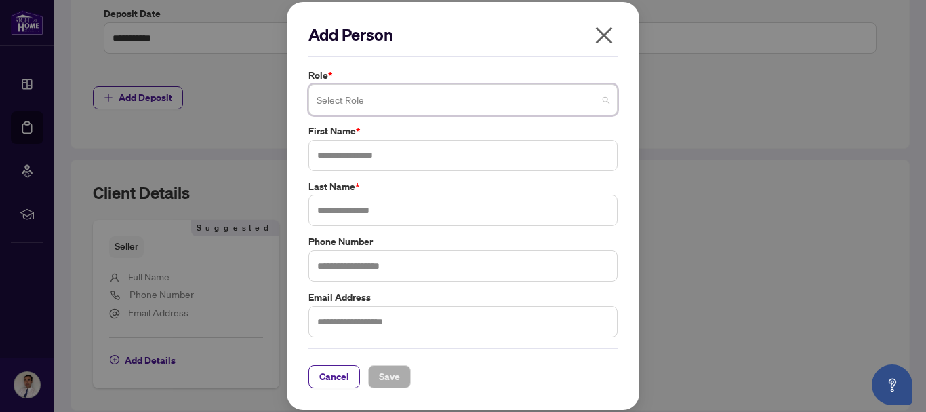
click at [606, 98] on span at bounding box center [463, 100] width 293 height 26
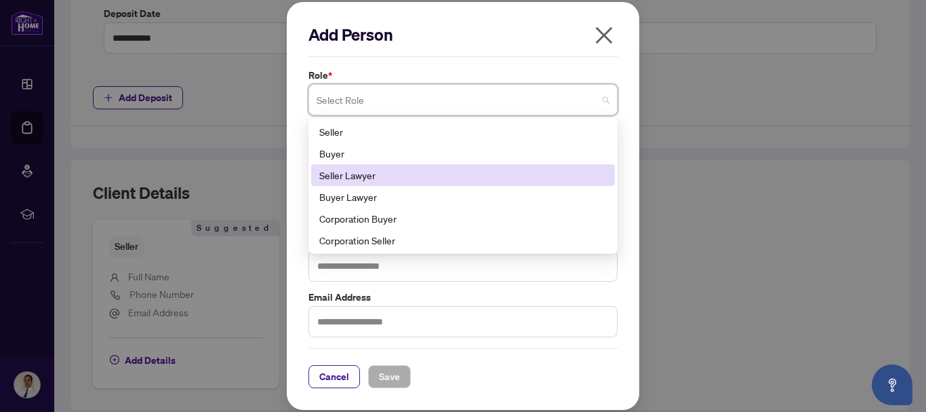
click at [518, 180] on div "Seller Lawyer" at bounding box center [462, 174] width 287 height 15
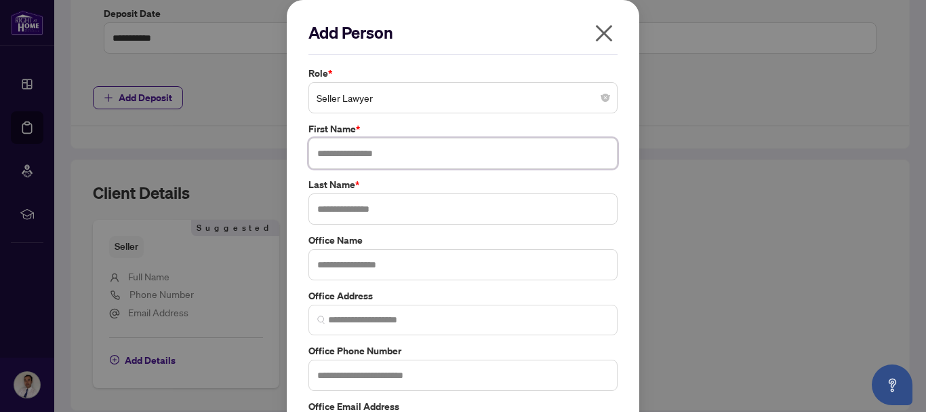
click at [382, 160] on input "text" at bounding box center [462, 153] width 309 height 31
type input "******"
click at [358, 210] on input "text" at bounding box center [462, 208] width 309 height 31
type input "******"
click at [357, 267] on input "text" at bounding box center [462, 264] width 309 height 31
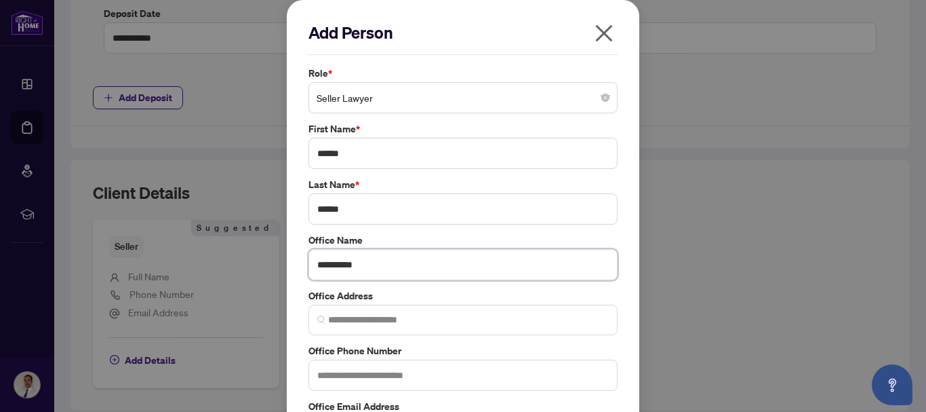
type input "**********"
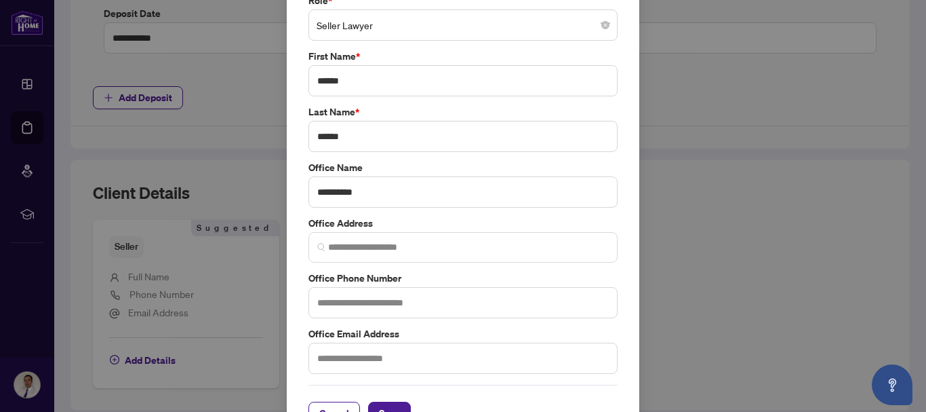
scroll to position [107, 0]
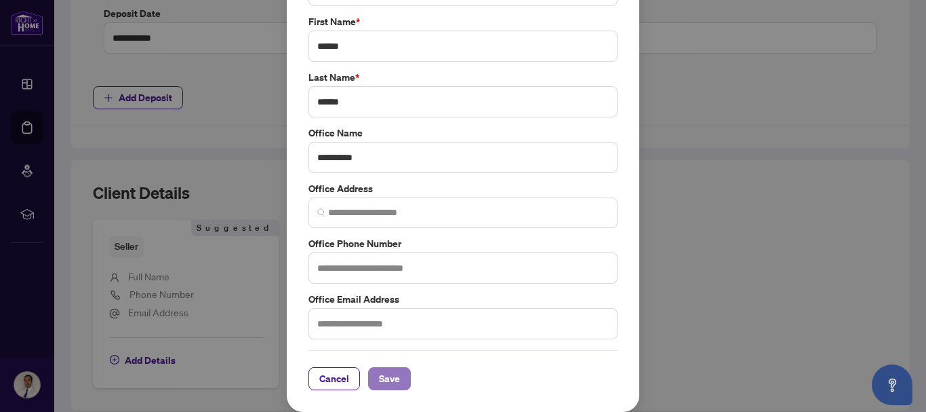
click at [388, 381] on span "Save" at bounding box center [389, 378] width 21 height 22
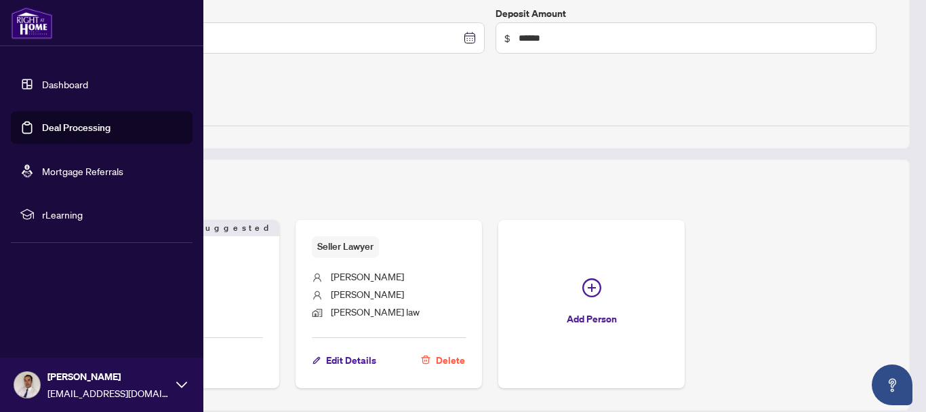
click at [59, 126] on link "Deal Processing" at bounding box center [76, 127] width 68 height 12
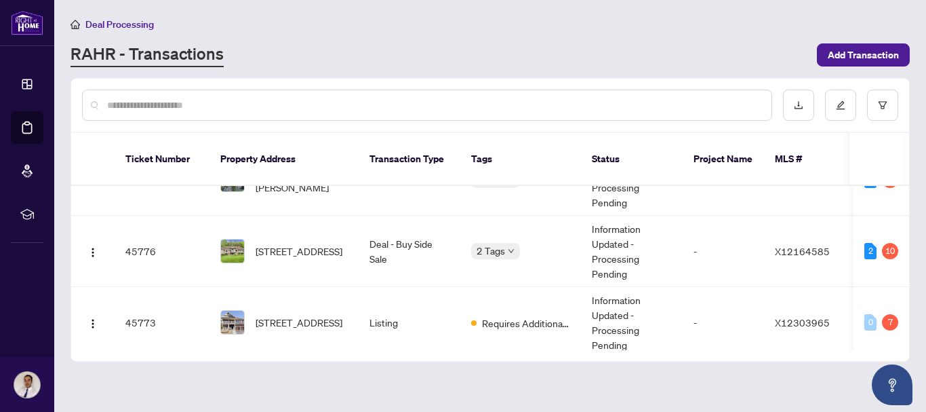
scroll to position [334, 0]
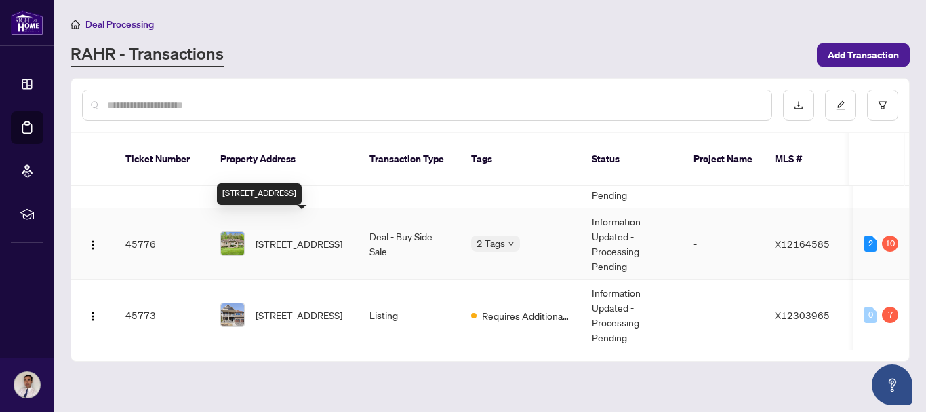
click at [290, 236] on span "[STREET_ADDRESS]" at bounding box center [299, 243] width 87 height 15
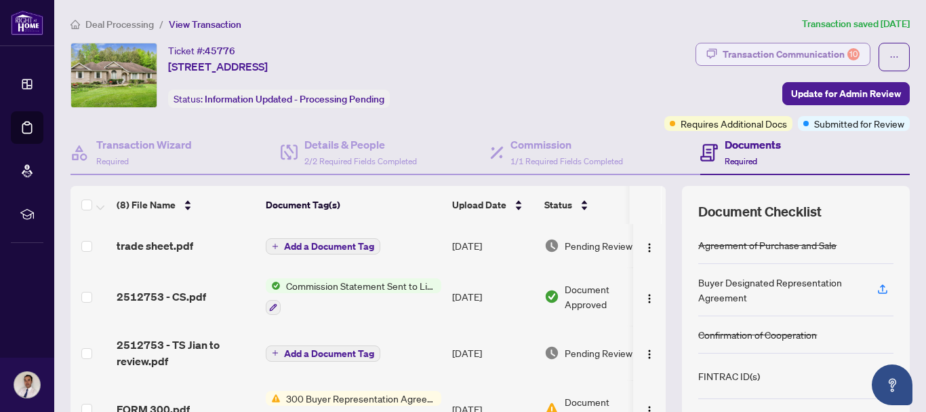
click at [763, 52] on div "Transaction Communication 10" at bounding box center [791, 54] width 137 height 22
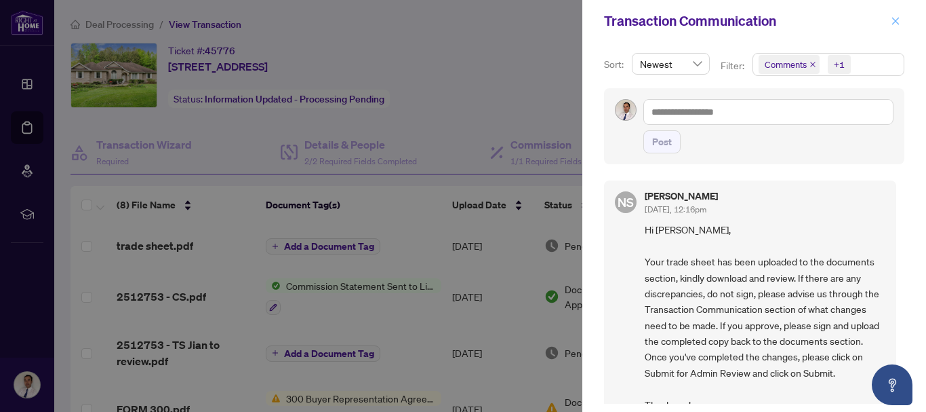
click at [897, 18] on icon "close" at bounding box center [895, 20] width 9 height 9
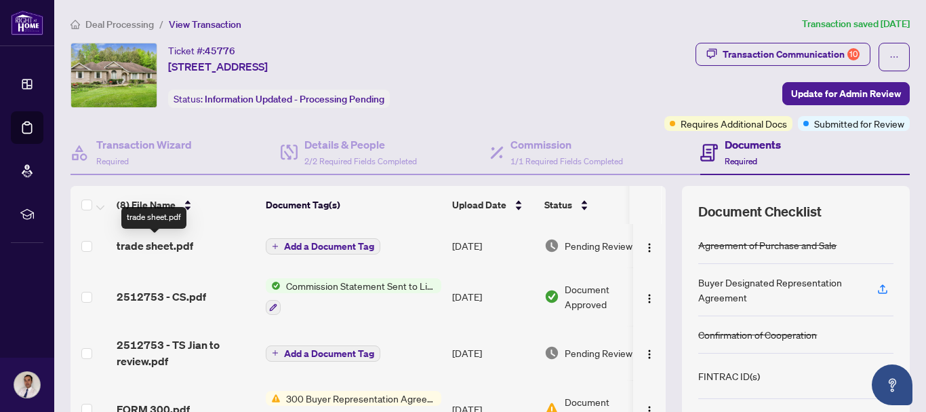
click at [187, 250] on span "trade sheet.pdf" at bounding box center [155, 245] width 77 height 16
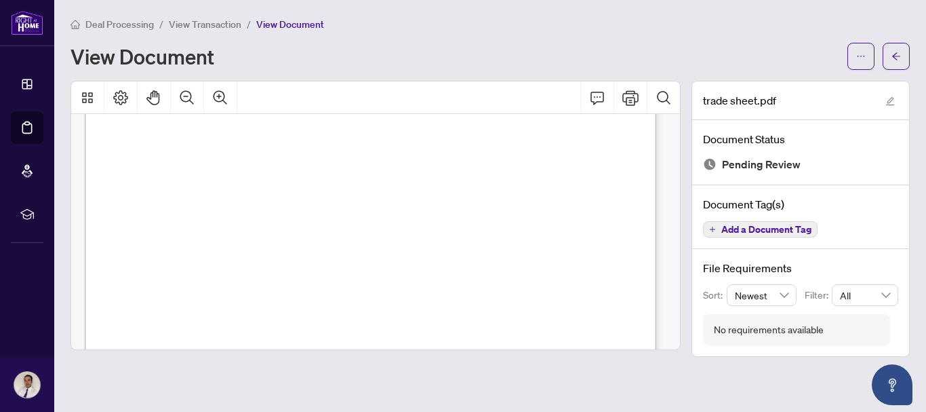
scroll to position [244, 0]
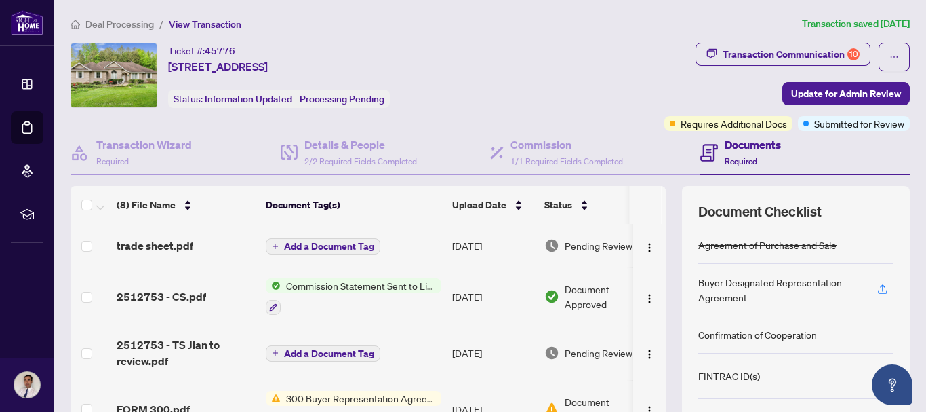
click at [232, 298] on div "2512753 - CS.pdf" at bounding box center [186, 296] width 138 height 16
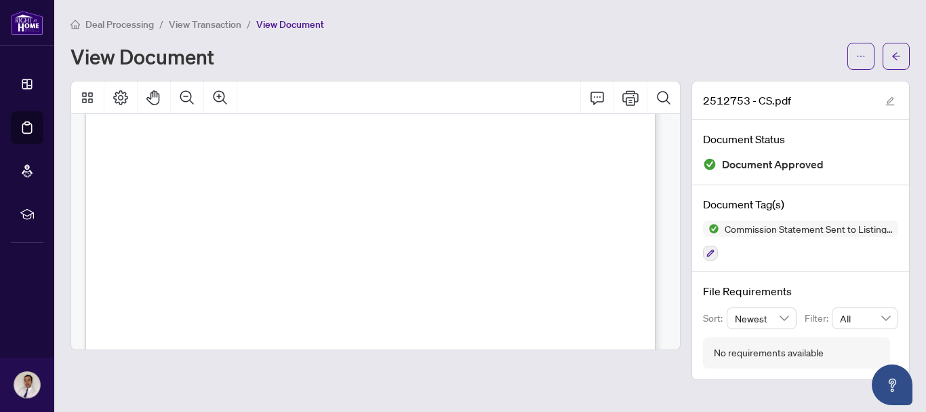
scroll to position [172, 0]
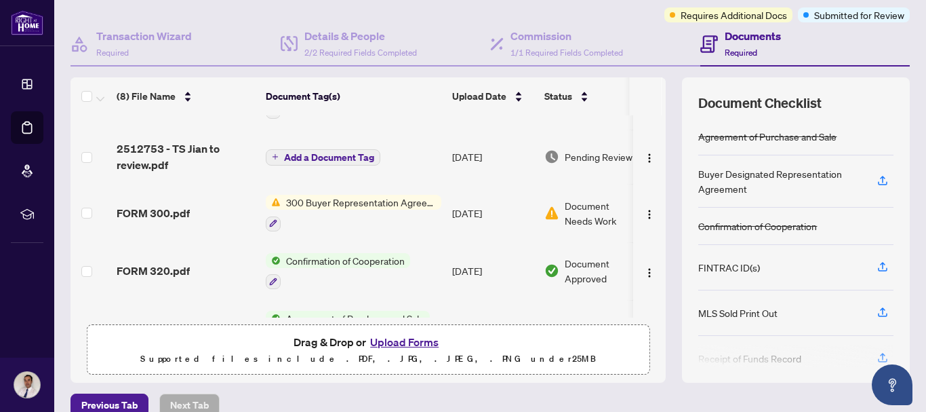
scroll to position [90, 0]
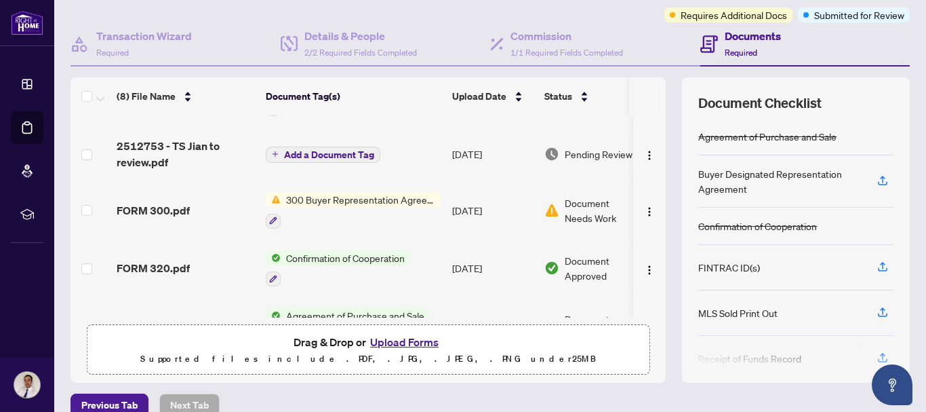
click at [588, 208] on span "Document Needs Work" at bounding box center [600, 210] width 71 height 30
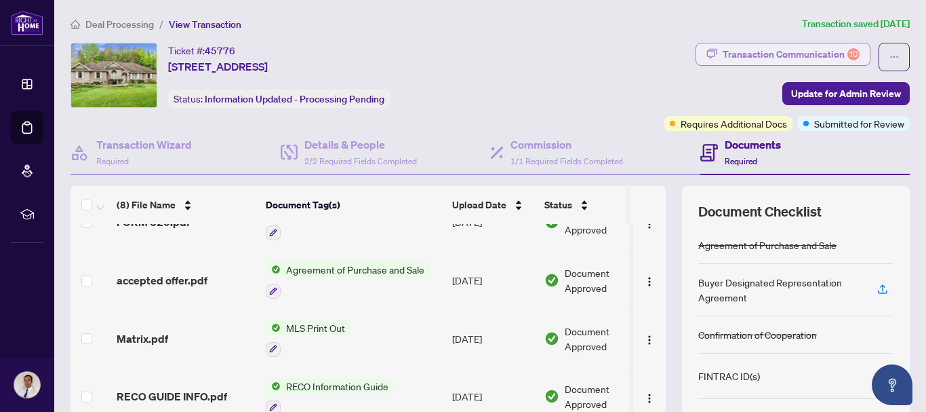
click at [793, 57] on div "Transaction Communication 10" at bounding box center [791, 54] width 137 height 22
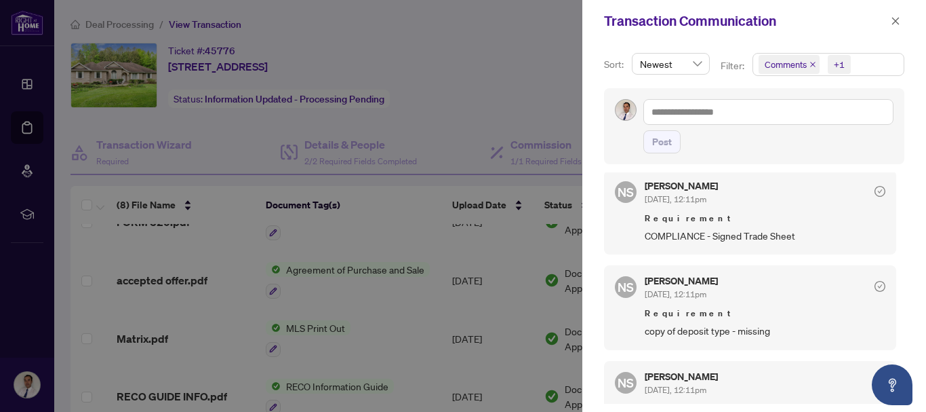
scroll to position [488, 0]
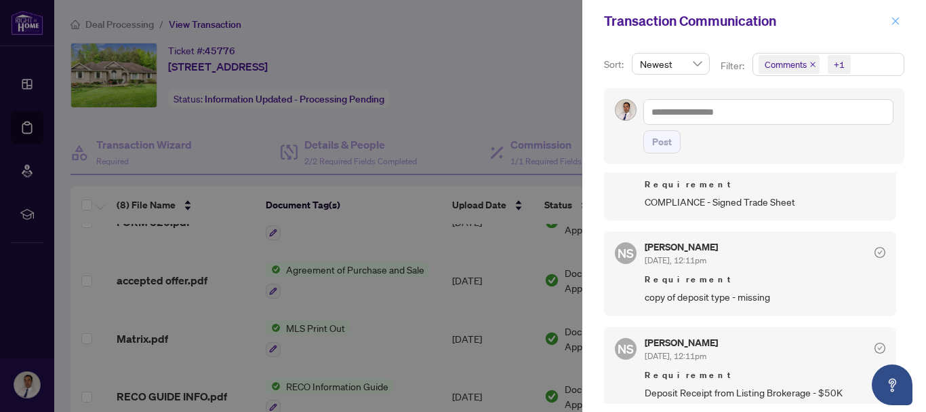
click at [894, 24] on icon "close" at bounding box center [895, 20] width 7 height 7
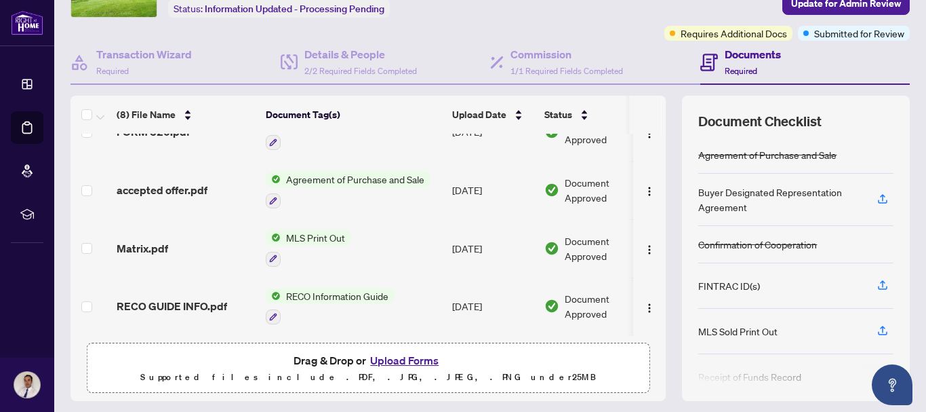
scroll to position [176, 0]
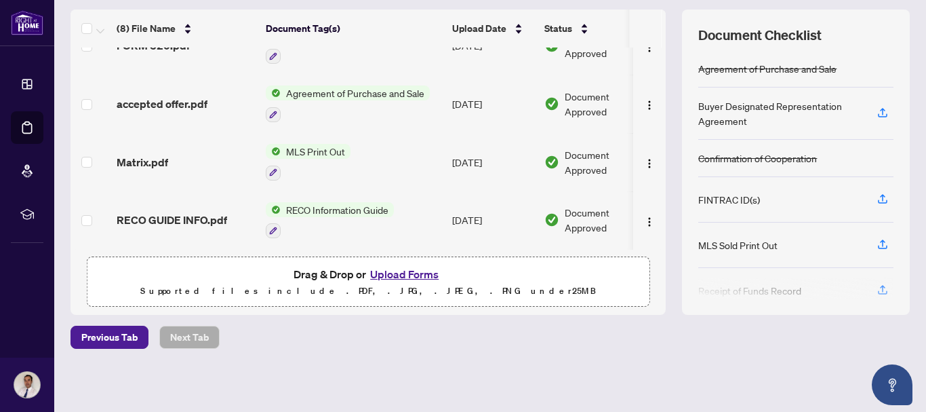
click at [413, 275] on button "Upload Forms" at bounding box center [404, 274] width 77 height 18
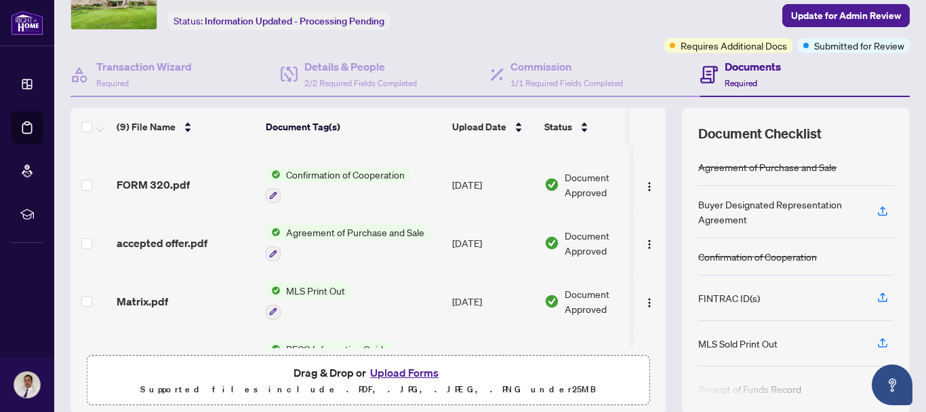
scroll to position [0, 0]
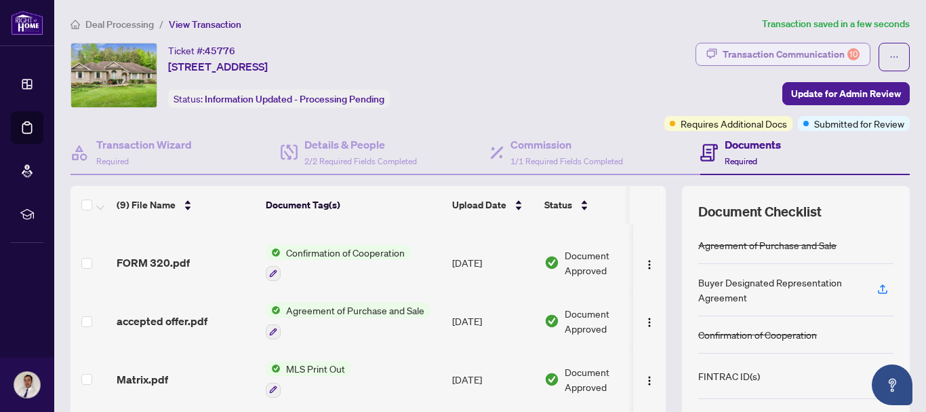
click at [798, 55] on div "Transaction Communication 10" at bounding box center [791, 54] width 137 height 22
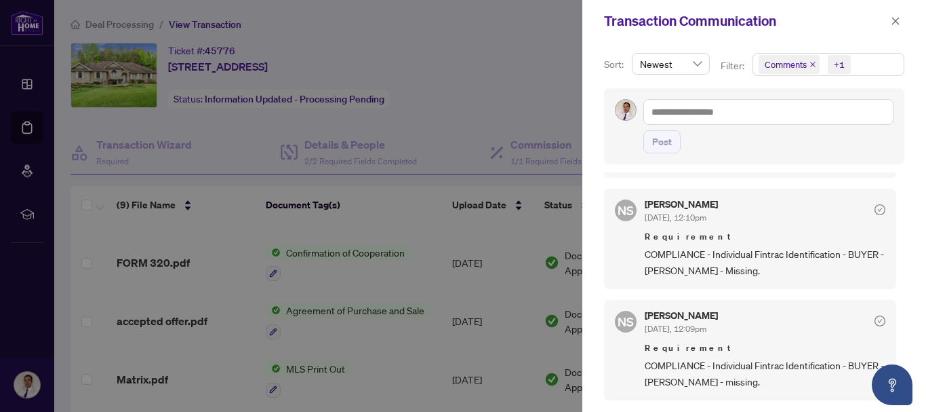
scroll to position [942, 0]
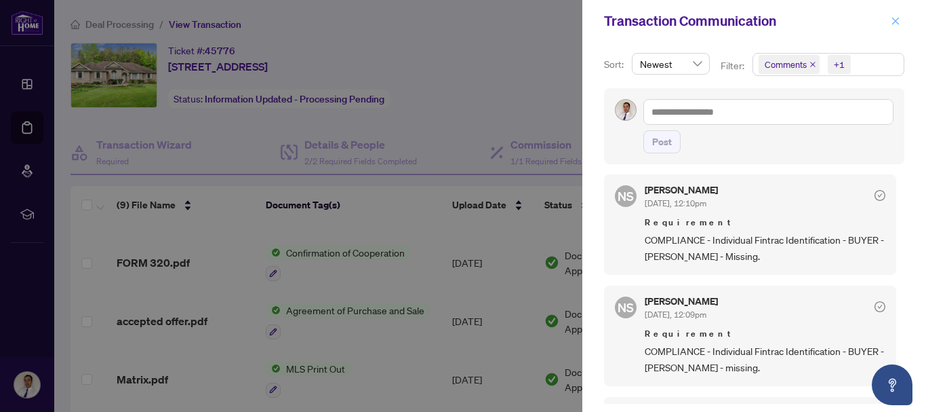
click at [895, 22] on icon "close" at bounding box center [895, 20] width 7 height 7
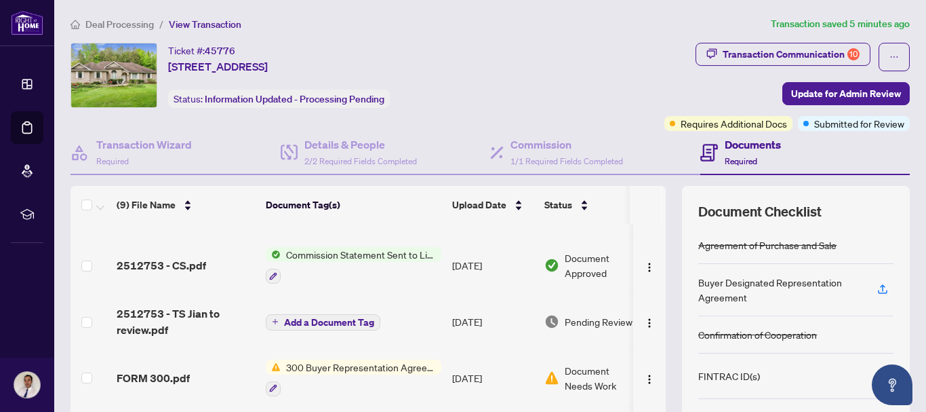
scroll to position [0, 0]
